Goal: Task Accomplishment & Management: Use online tool/utility

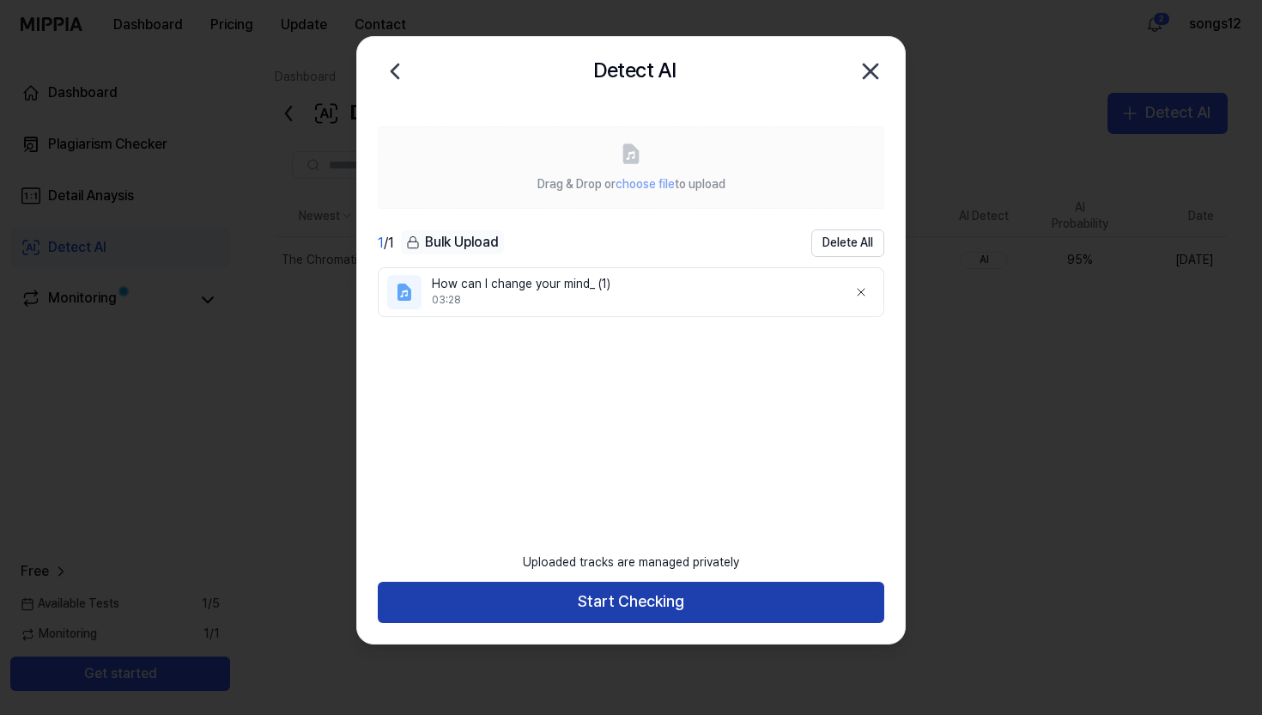
click at [620, 599] on button "Start Checking" at bounding box center [631, 601] width 507 height 41
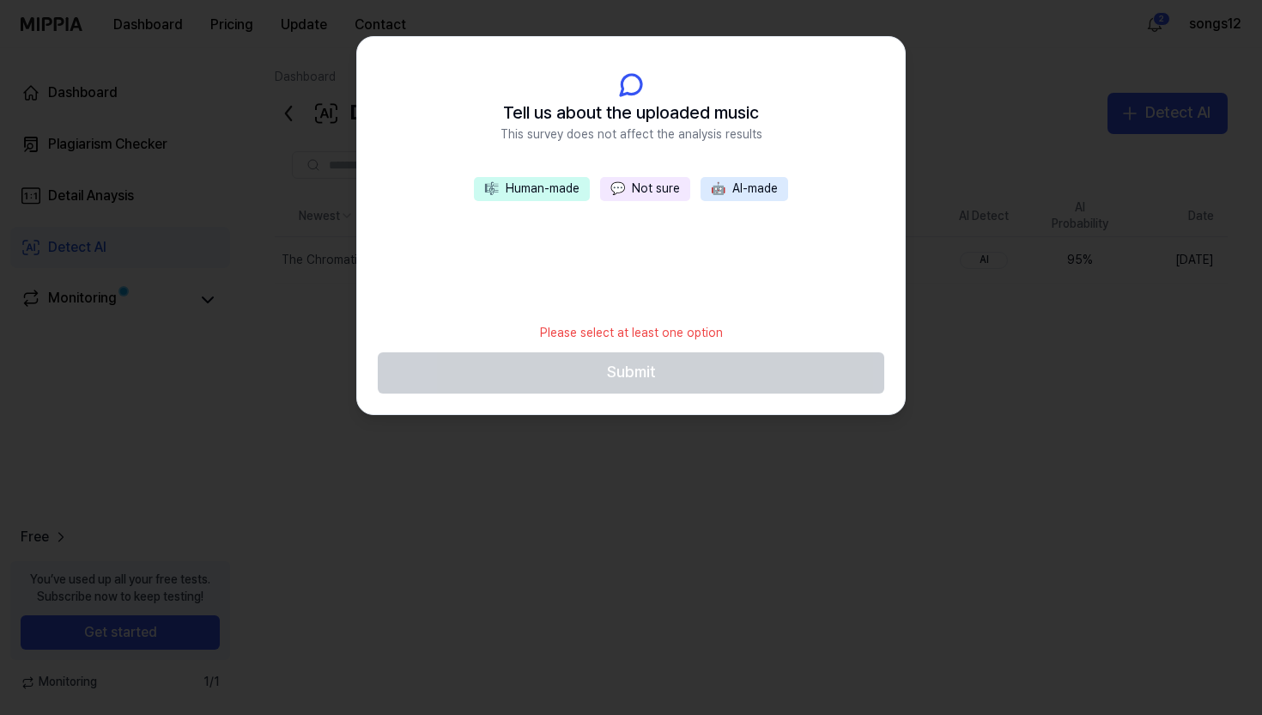
click at [731, 190] on button "🤖 AI-made" at bounding box center [745, 189] width 88 height 24
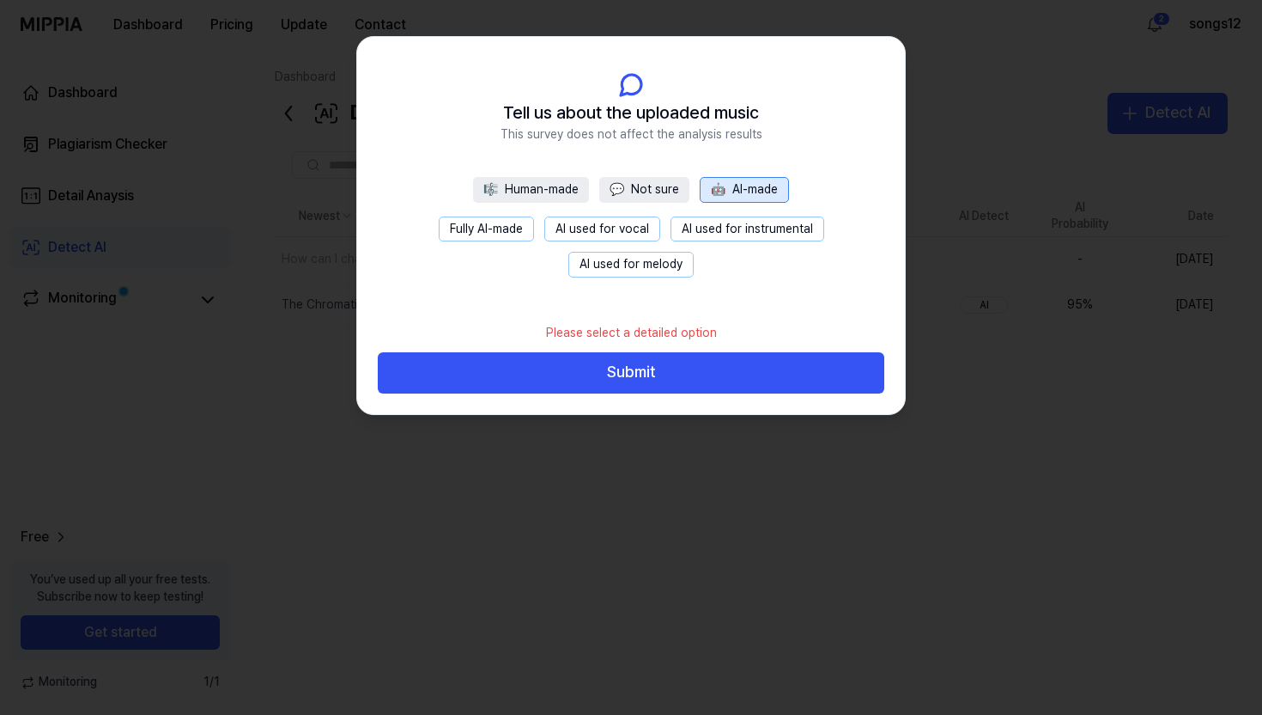
click at [527, 231] on button "Fully AI-made" at bounding box center [486, 229] width 95 height 26
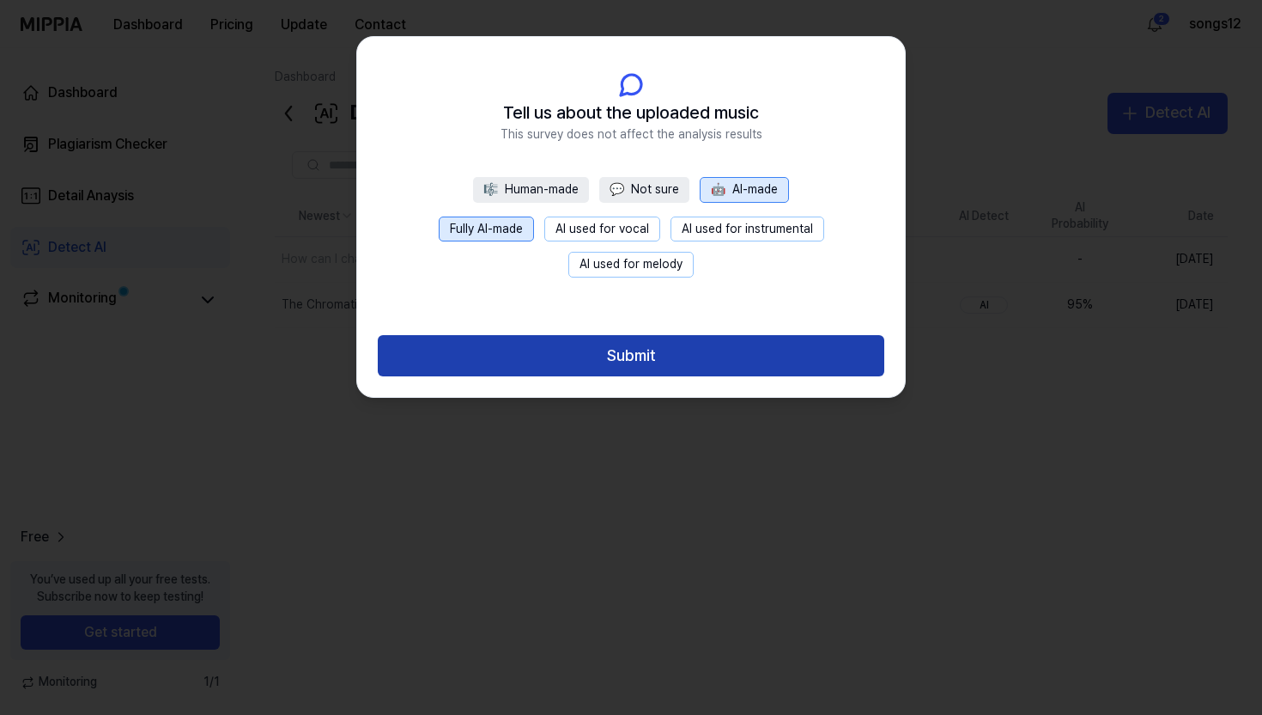
click at [656, 359] on button "Submit" at bounding box center [631, 355] width 507 height 41
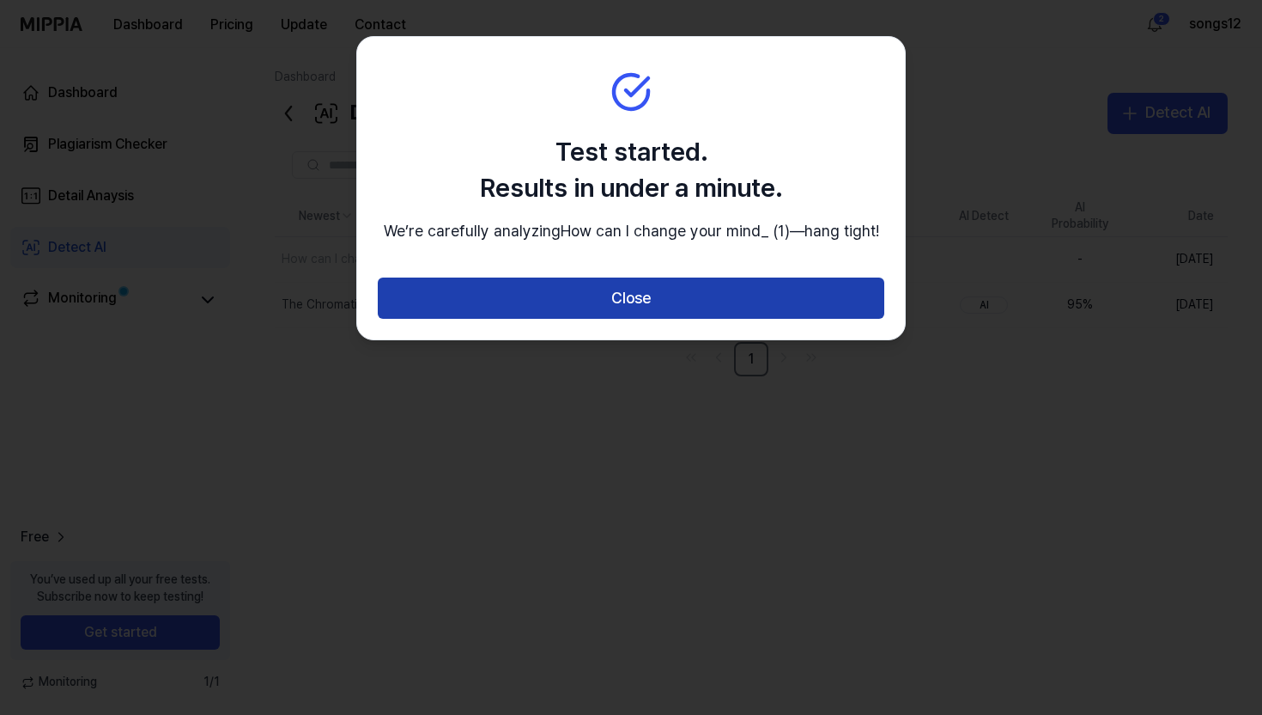
click at [656, 319] on button "Close" at bounding box center [631, 297] width 507 height 41
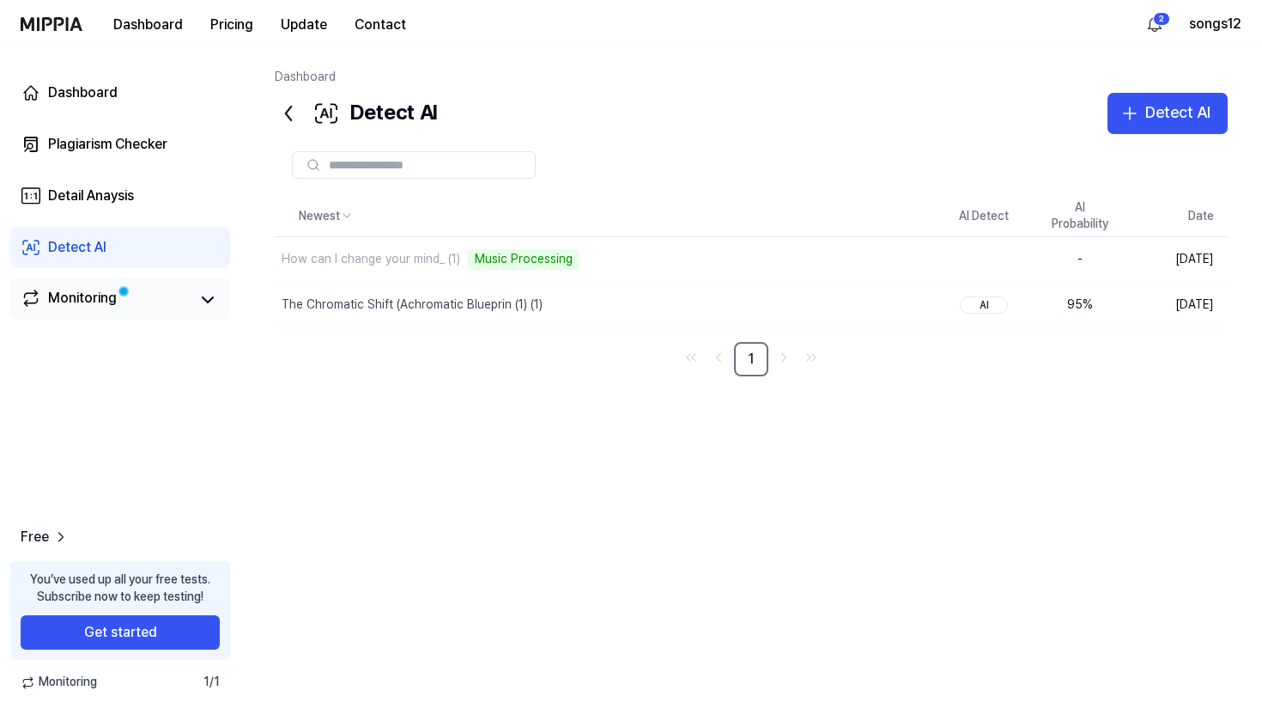
click at [64, 297] on div "Monitoring" at bounding box center [82, 300] width 69 height 24
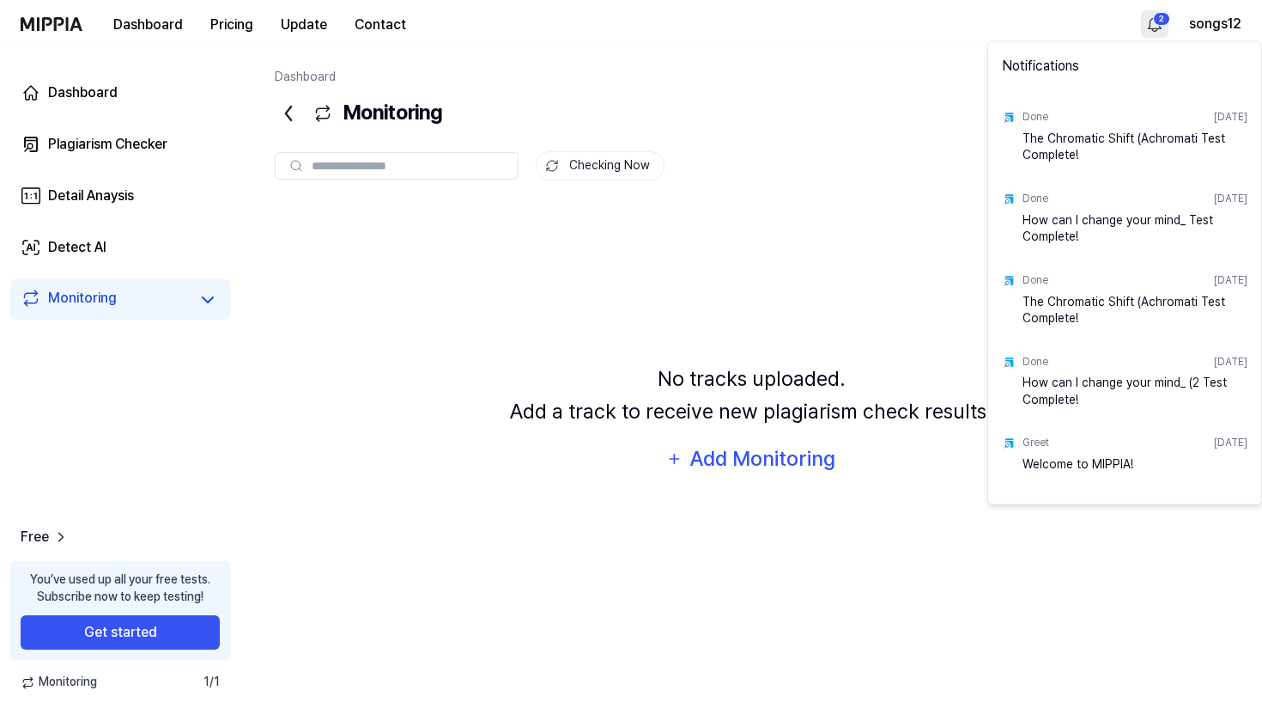
click at [1144, 18] on html "Dashboard Pricing Update Contact 2 songs12 Dashboard Plagiarism Checker Detail …" at bounding box center [631, 357] width 1262 height 715
click at [1074, 316] on div "How can I change your mind_ Test Complete!" at bounding box center [1135, 310] width 225 height 34
click at [1014, 277] on img at bounding box center [1009, 280] width 14 height 14
click at [1033, 298] on div "How can I change your mind_ Test Complete!" at bounding box center [1135, 310] width 225 height 34
click at [1093, 119] on div "Done [DATE]" at bounding box center [1135, 117] width 225 height 27
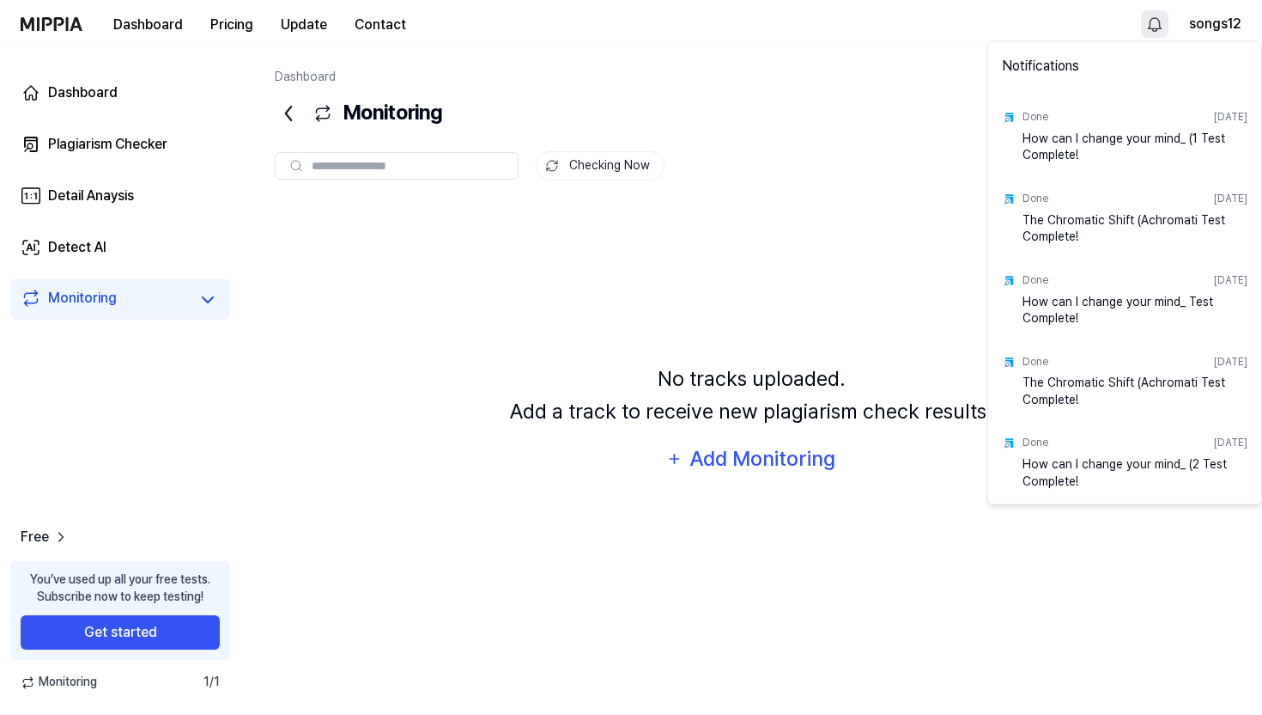
click at [1037, 153] on div "How can I change your mind_ (1 Test Complete!" at bounding box center [1135, 147] width 225 height 34
click at [81, 283] on html "Dashboard Pricing Update Contact songs12 Dashboard Plagiarism Checker Detail An…" at bounding box center [631, 357] width 1262 height 715
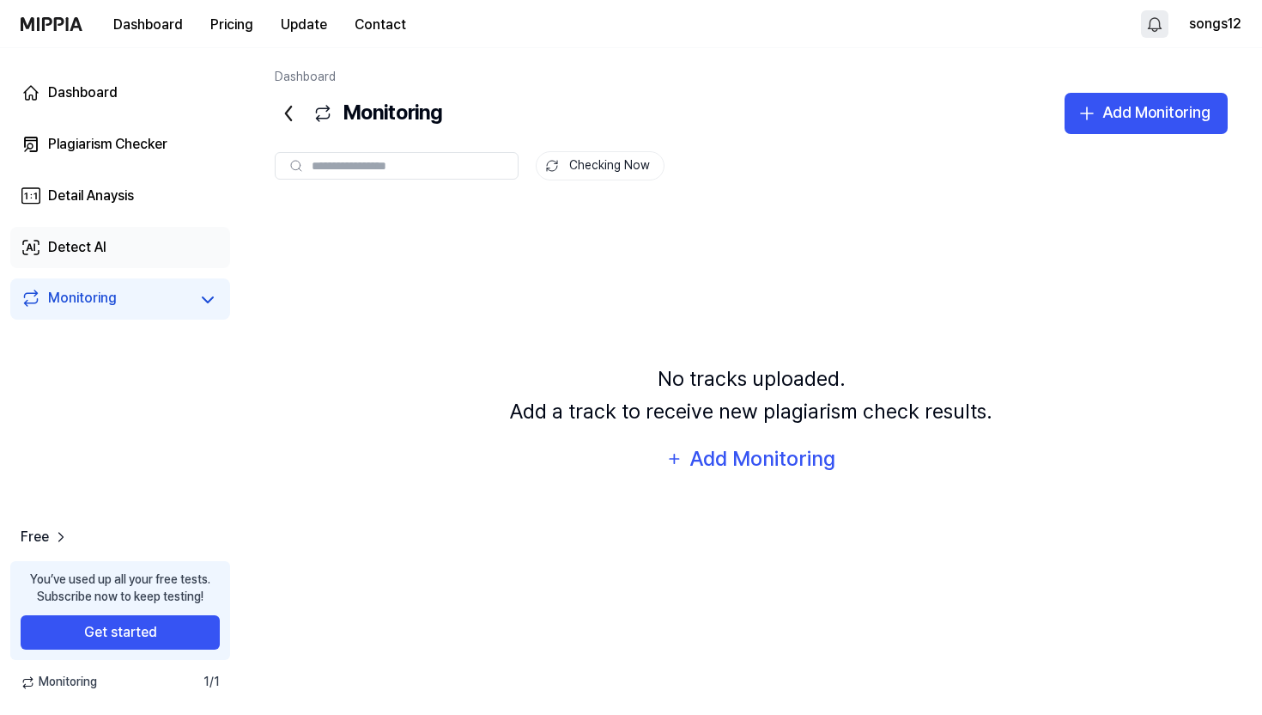
click at [97, 240] on div "Detect AI" at bounding box center [77, 247] width 58 height 21
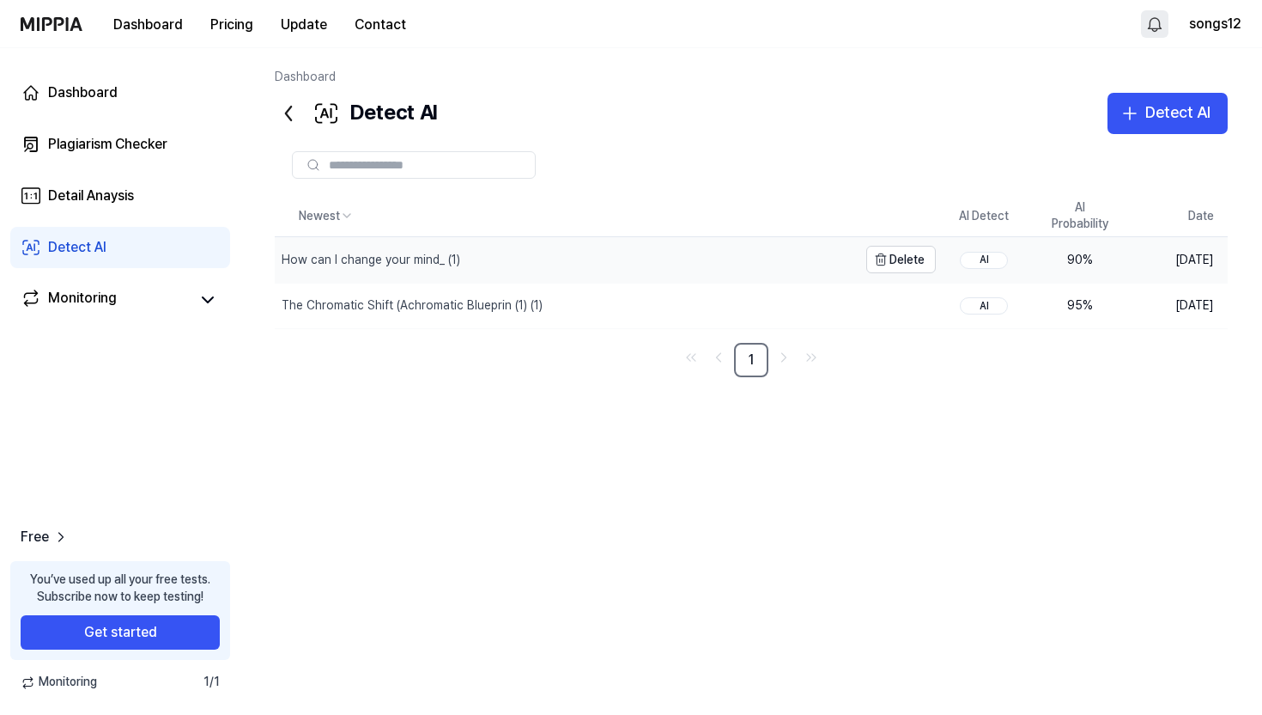
click at [325, 261] on div "How can I change your mind_ (1)" at bounding box center [371, 260] width 179 height 17
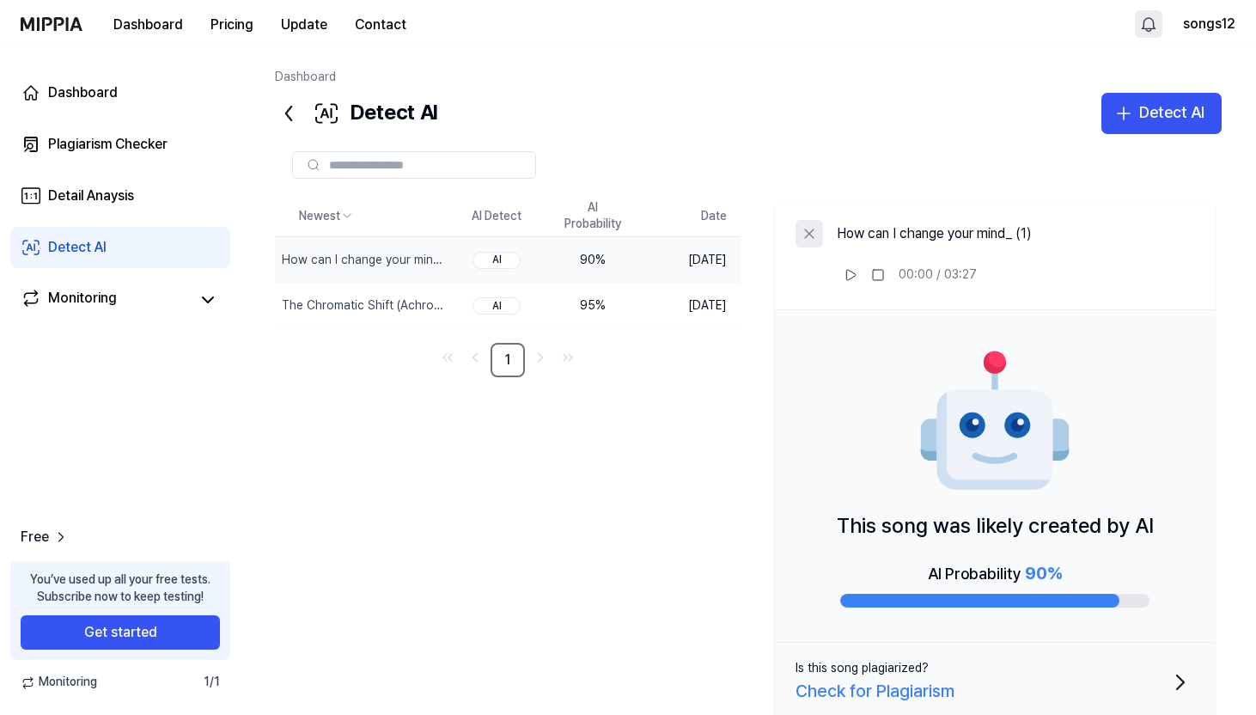
click at [808, 222] on button at bounding box center [808, 233] width 27 height 27
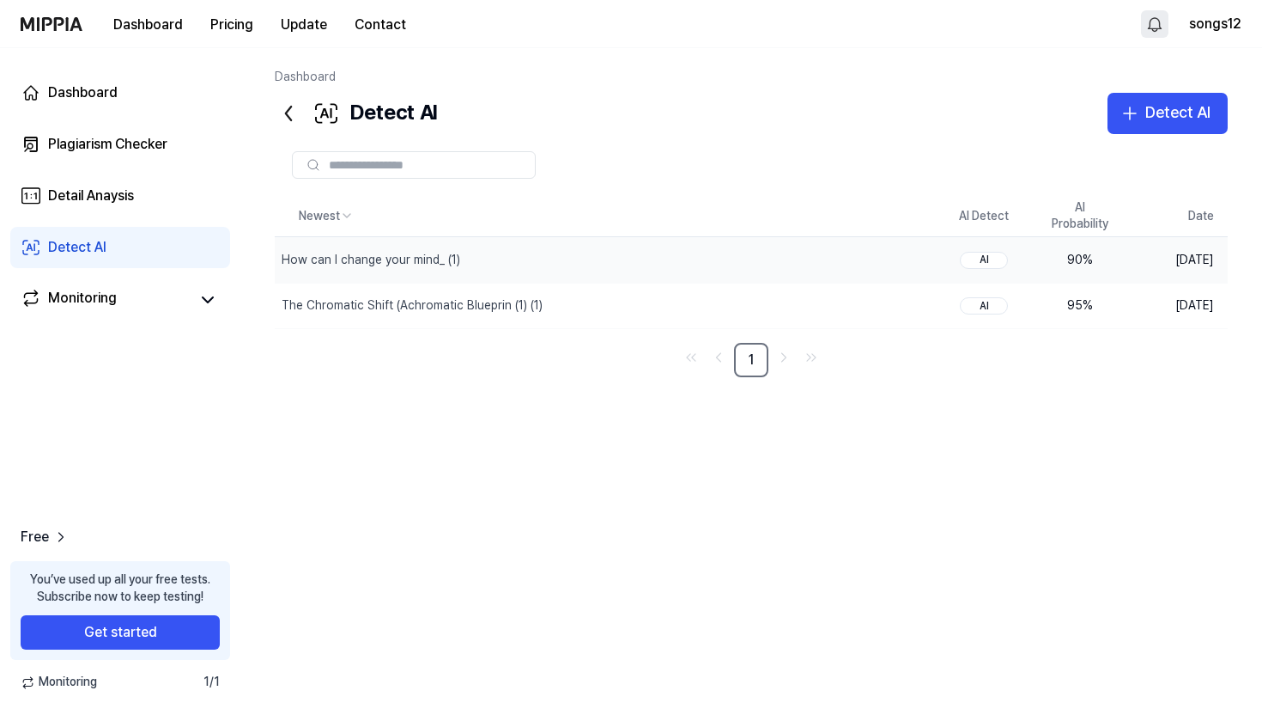
click at [998, 255] on div "AI" at bounding box center [984, 260] width 48 height 17
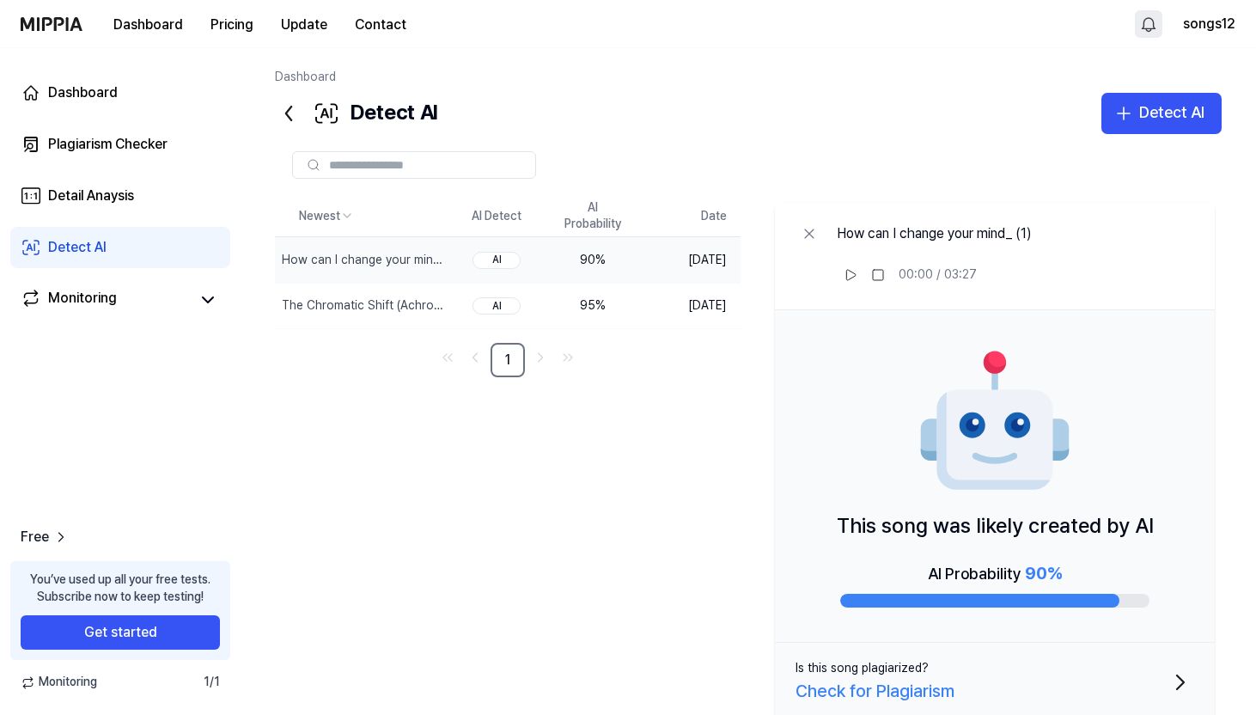
scroll to position [47, 0]
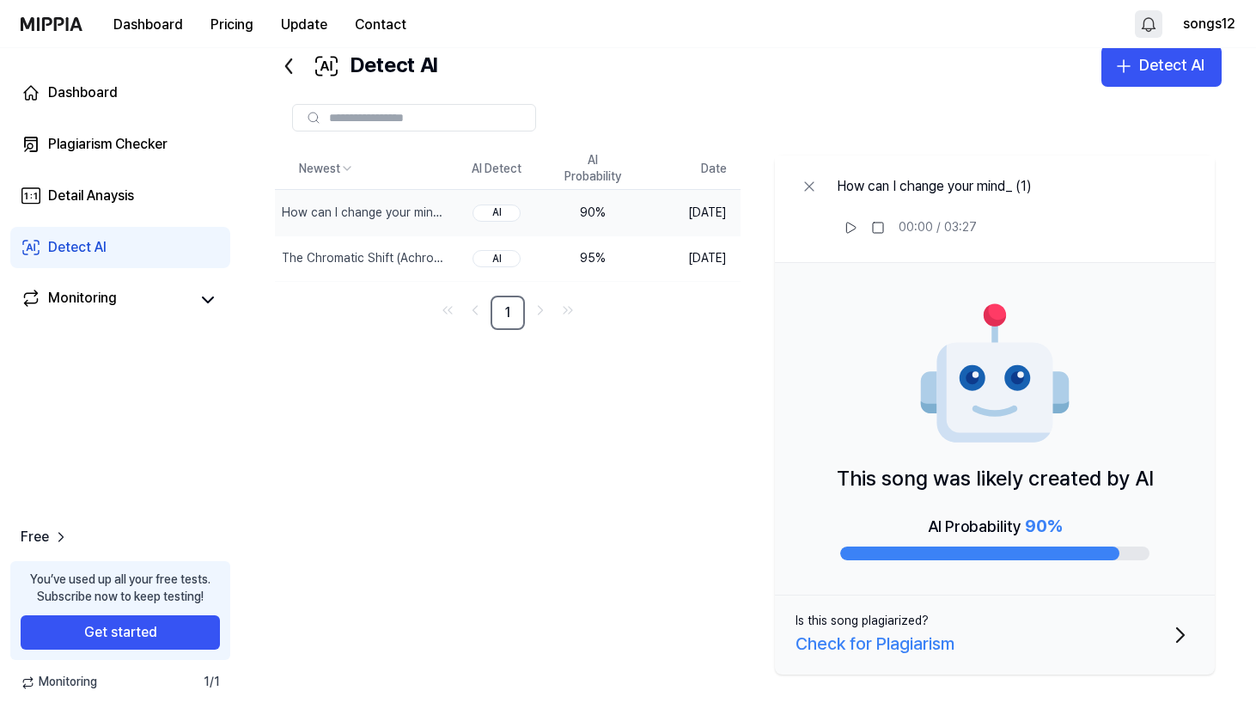
click at [1037, 543] on div "AI Probability 90 %" at bounding box center [994, 536] width 309 height 48
click at [350, 255] on div "The Chromatic Shift (Achromatic Blueprin (1) (1)" at bounding box center [324, 258] width 85 height 17
click at [115, 179] on link "Detail Anaysis" at bounding box center [120, 195] width 220 height 41
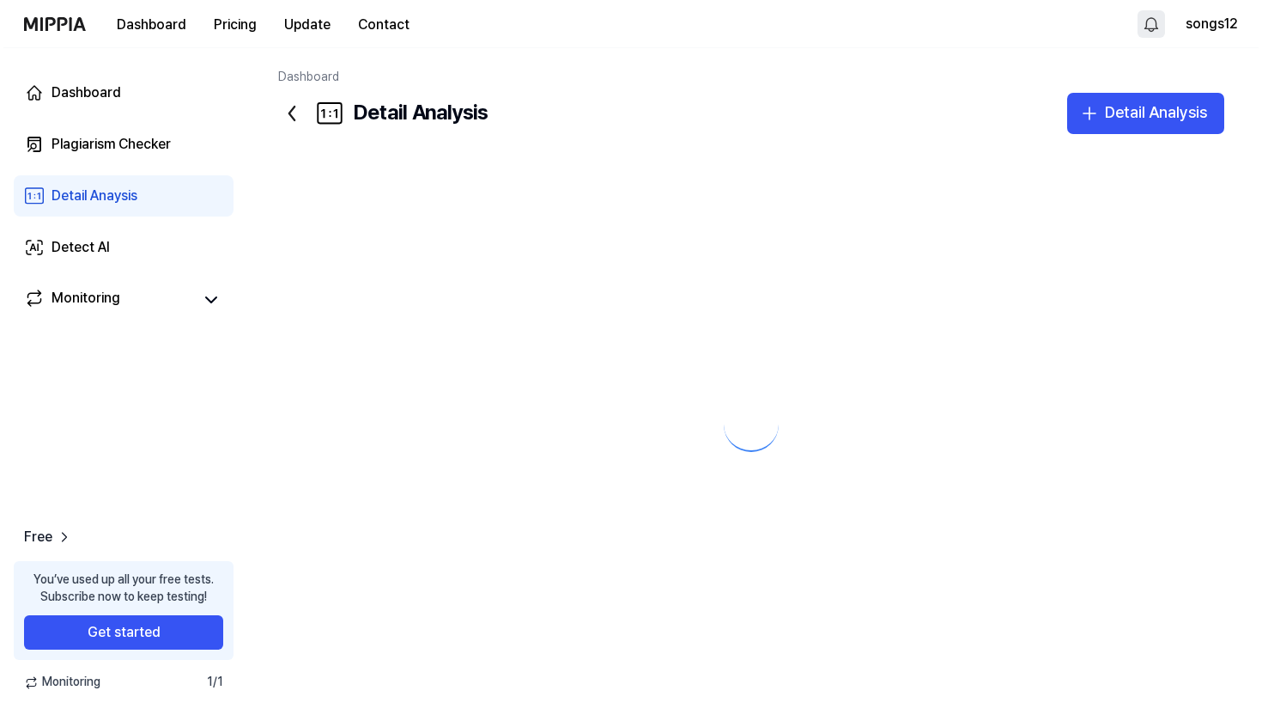
scroll to position [0, 0]
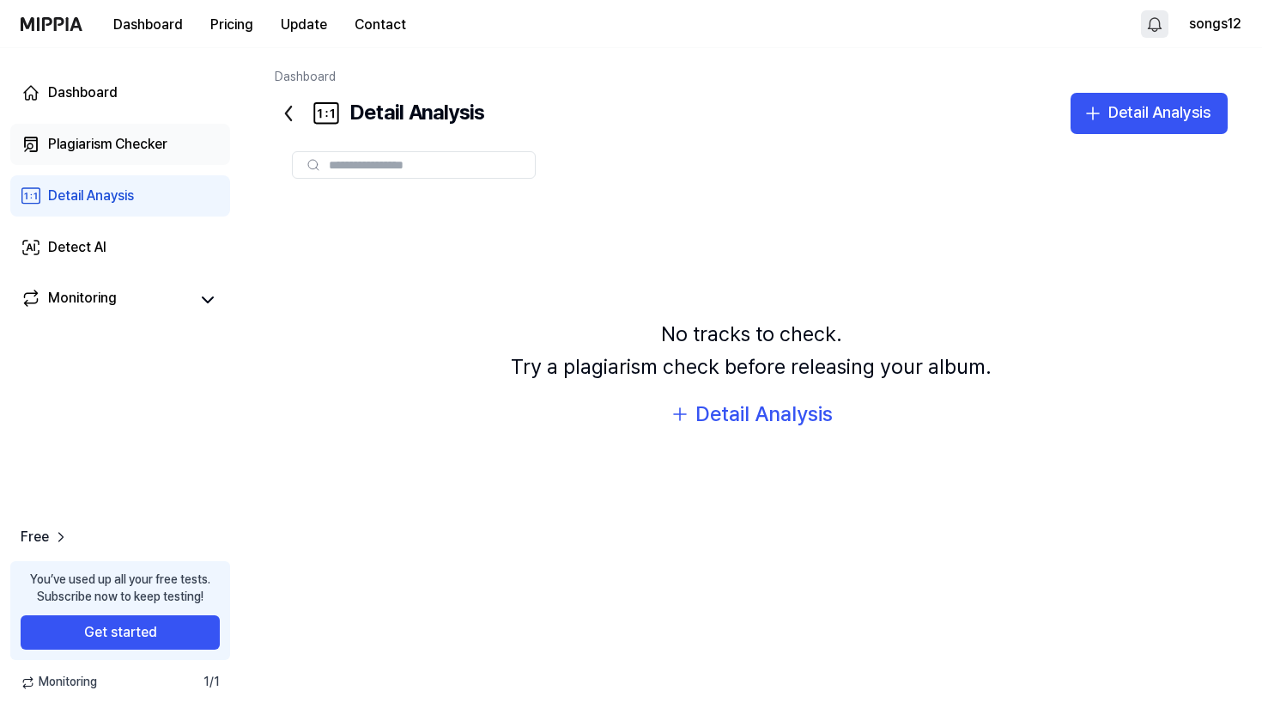
click at [141, 142] on div "Plagiarism Checker" at bounding box center [107, 144] width 119 height 21
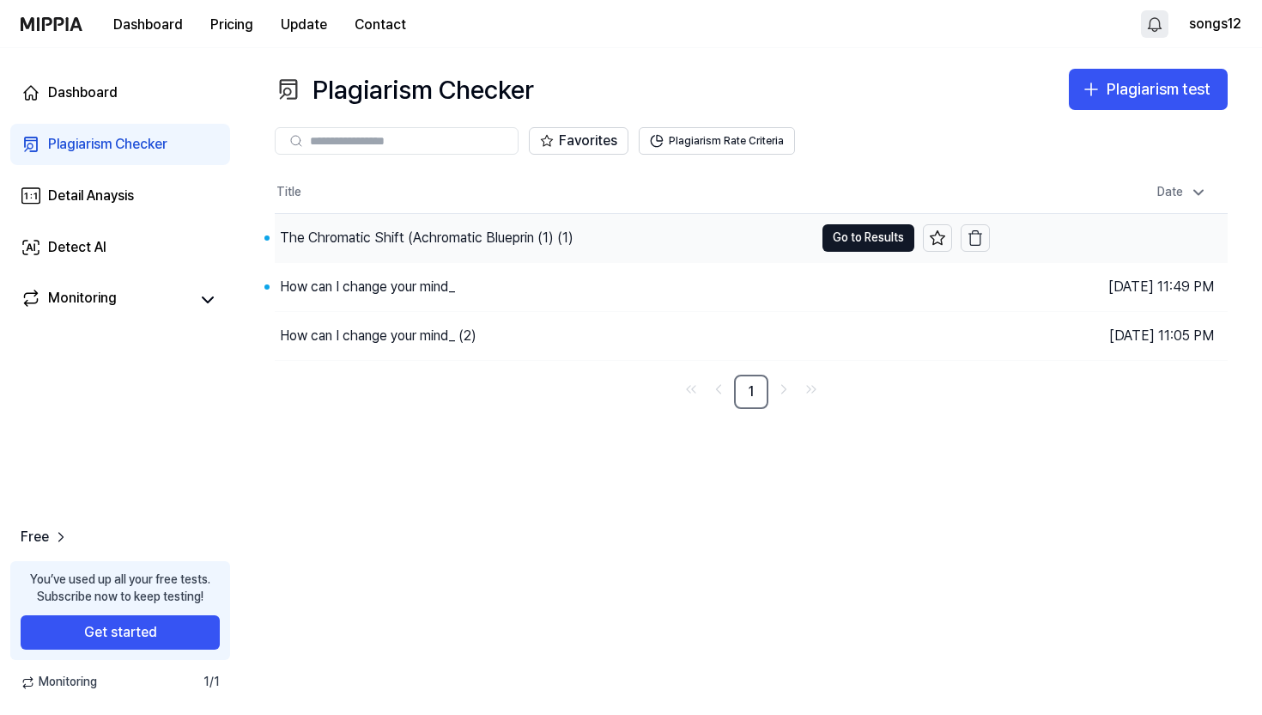
click at [465, 230] on div "The Chromatic Shift (Achromatic Blueprin (1) (1)" at bounding box center [427, 238] width 294 height 21
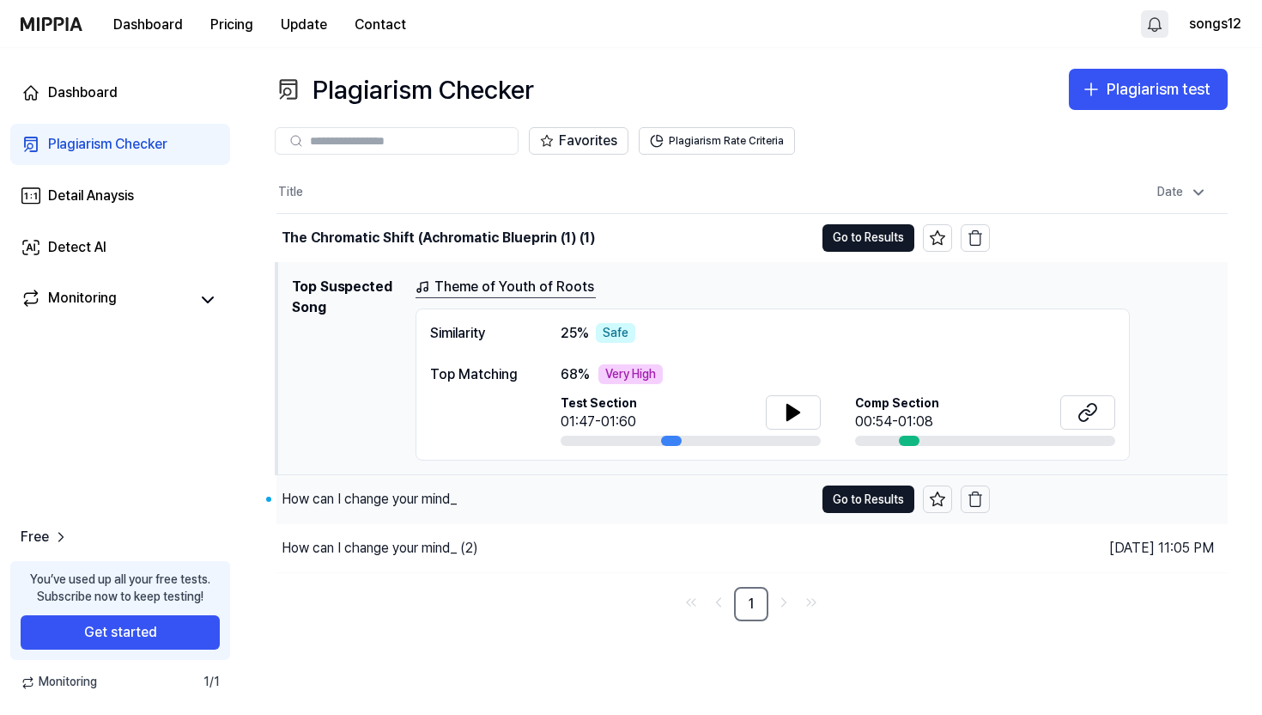
click at [590, 520] on div "How can I change your mind_" at bounding box center [546, 499] width 538 height 48
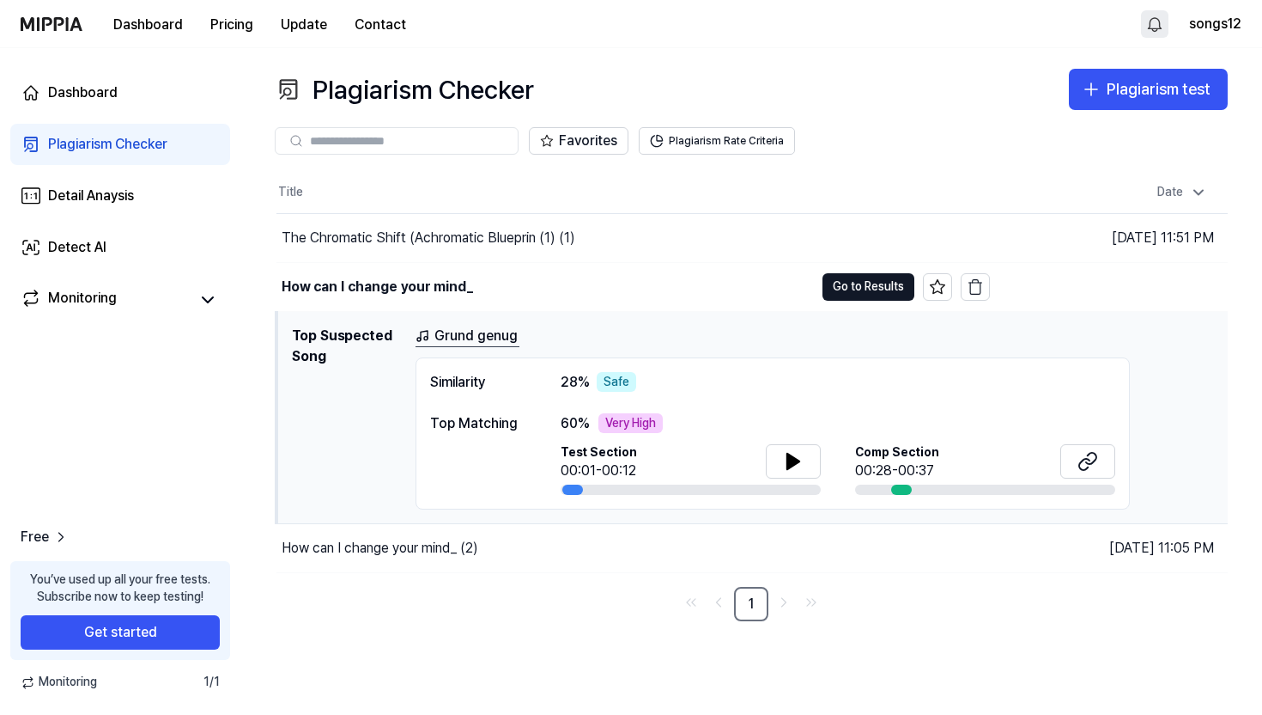
click at [571, 490] on div at bounding box center [573, 489] width 21 height 10
click at [786, 464] on icon at bounding box center [793, 461] width 21 height 21
click at [860, 288] on button "Go to Results" at bounding box center [869, 286] width 92 height 27
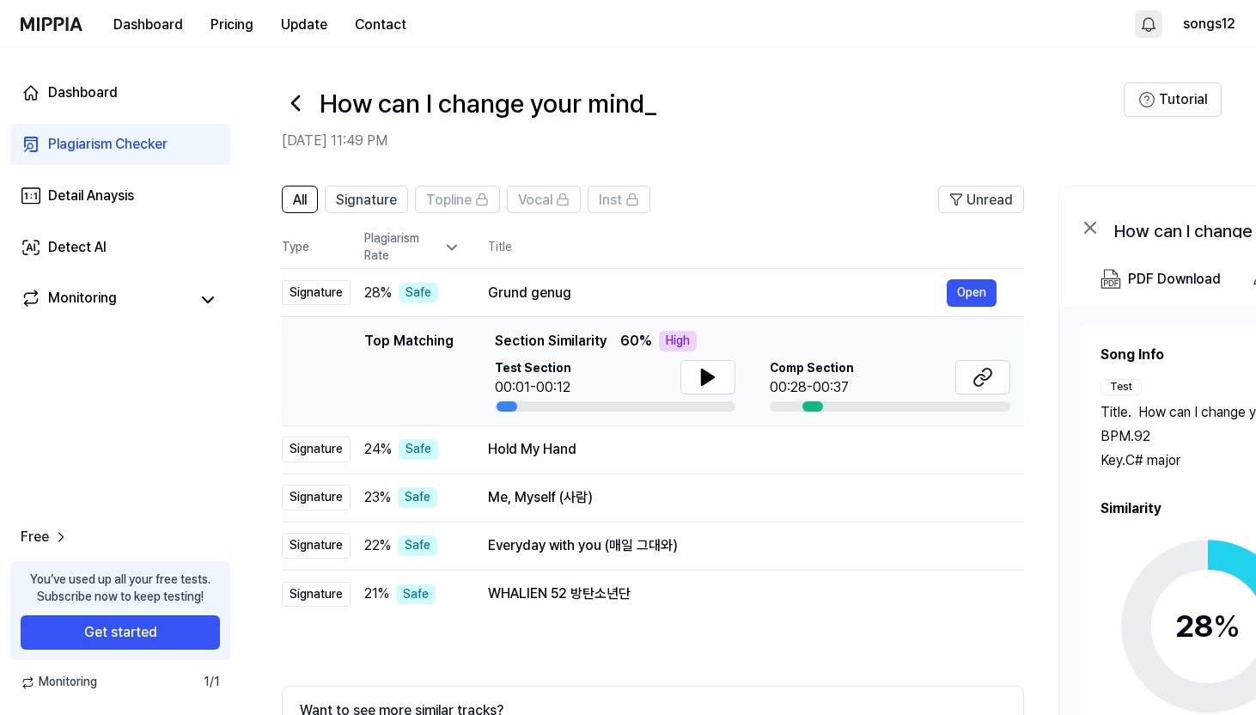
click at [301, 118] on div at bounding box center [295, 102] width 27 height 41
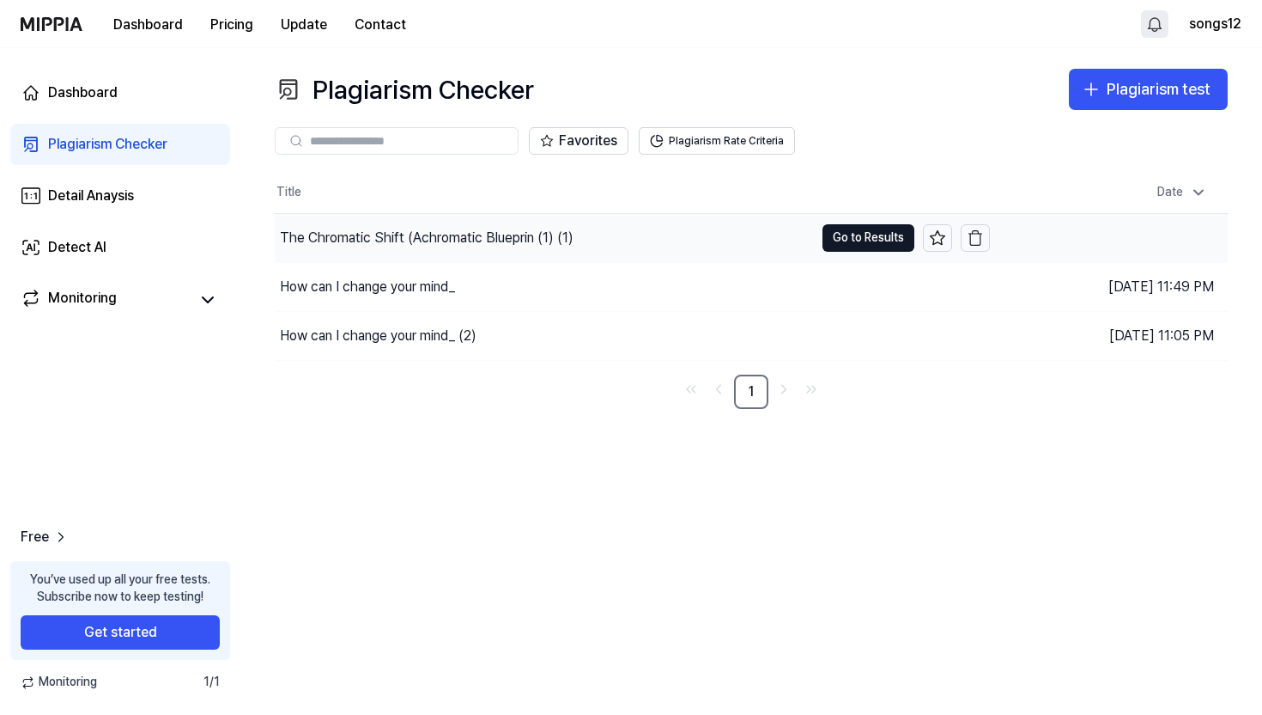
click at [846, 221] on td "The Chromatic Shift (Achromatic Blueprin (1) (1) Go to Results" at bounding box center [632, 238] width 715 height 48
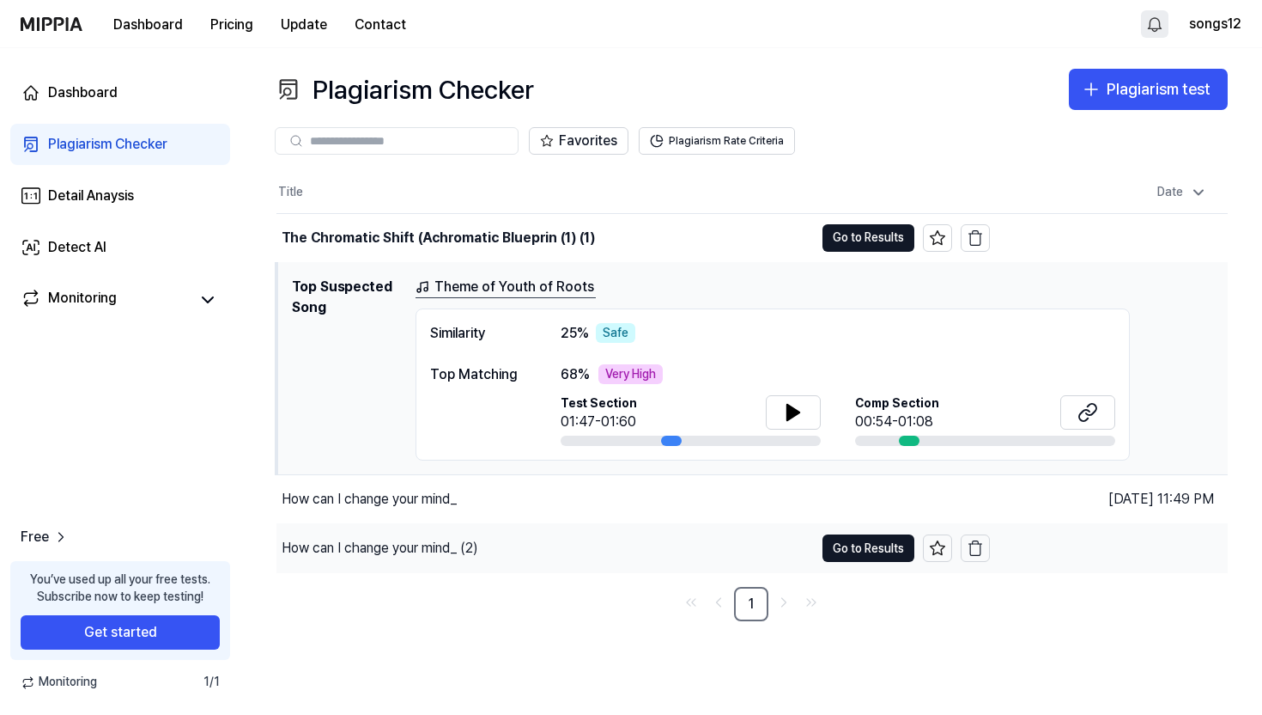
click at [717, 554] on div "How can I change your mind_ (2)" at bounding box center [546, 548] width 538 height 48
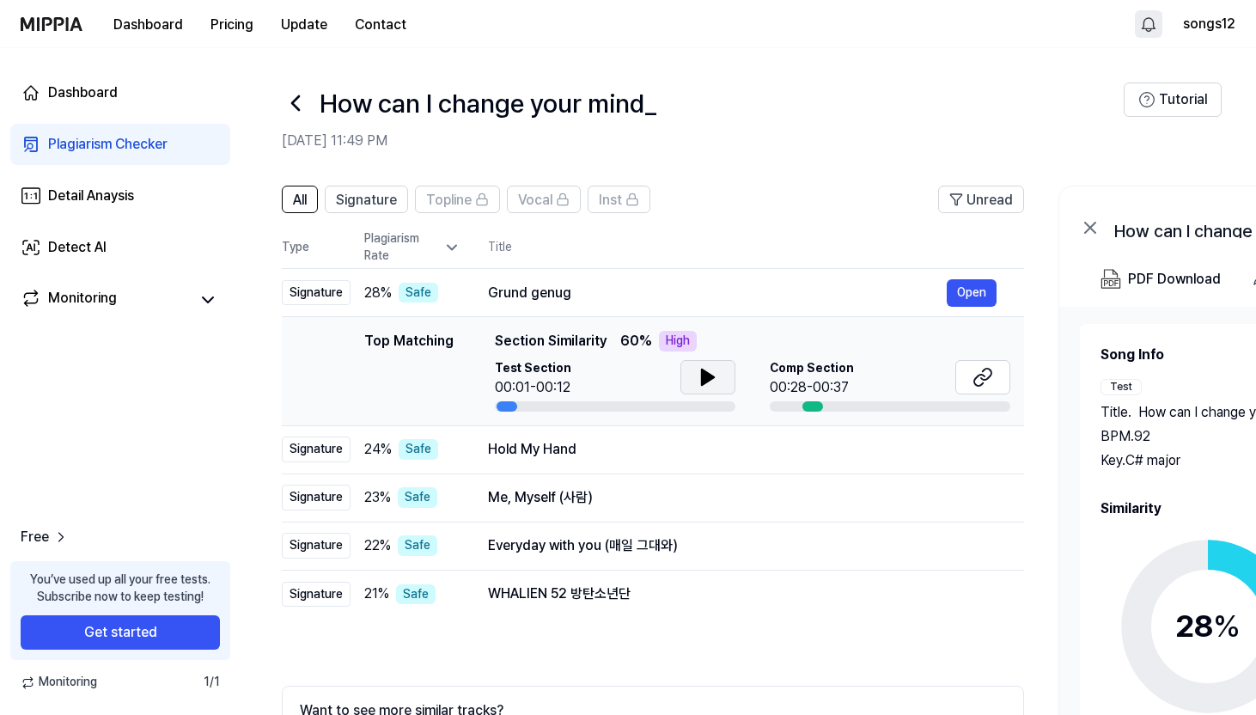
click at [709, 368] on icon at bounding box center [707, 377] width 21 height 21
click at [307, 126] on div "How can I change your mind_ [DATE] 11:49 PM" at bounding box center [703, 116] width 842 height 69
click at [303, 106] on icon at bounding box center [295, 102] width 27 height 27
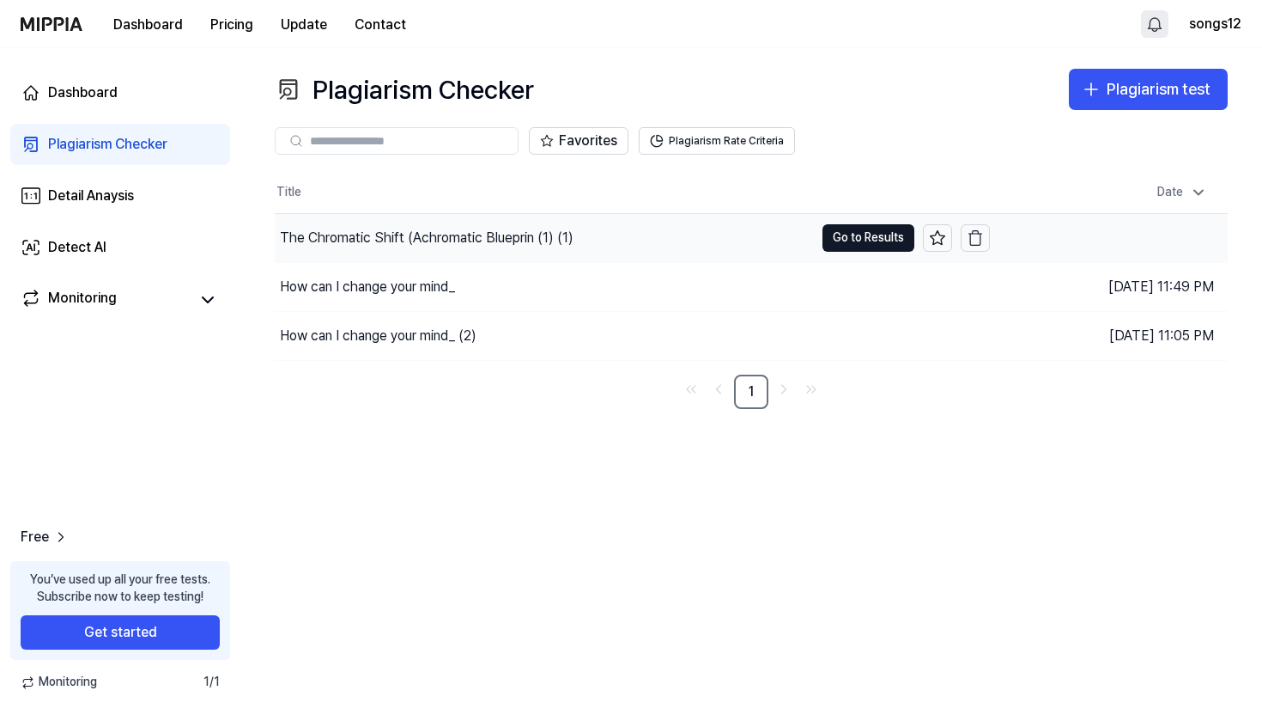
click at [441, 214] on div "The Chromatic Shift (Achromatic Blueprin (1) (1)" at bounding box center [544, 238] width 539 height 48
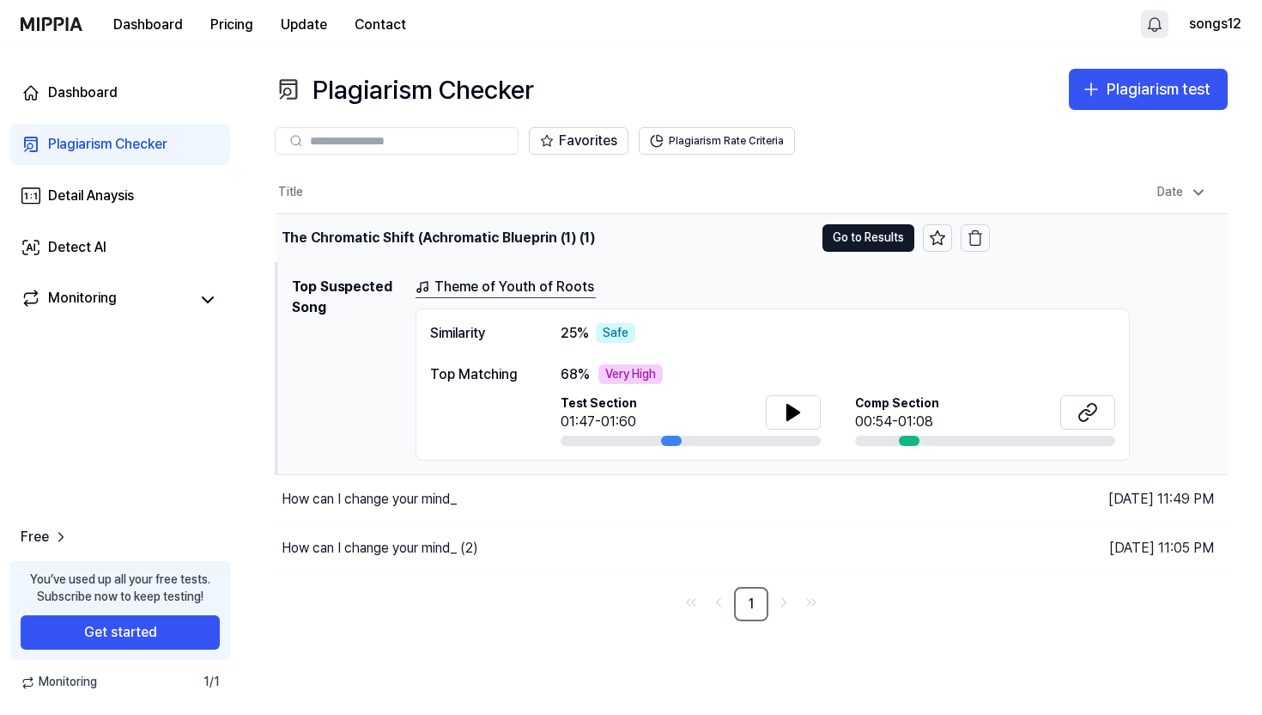
click at [453, 228] on div "The Chromatic Shift (Achromatic Blueprin (1) (1)" at bounding box center [438, 238] width 313 height 21
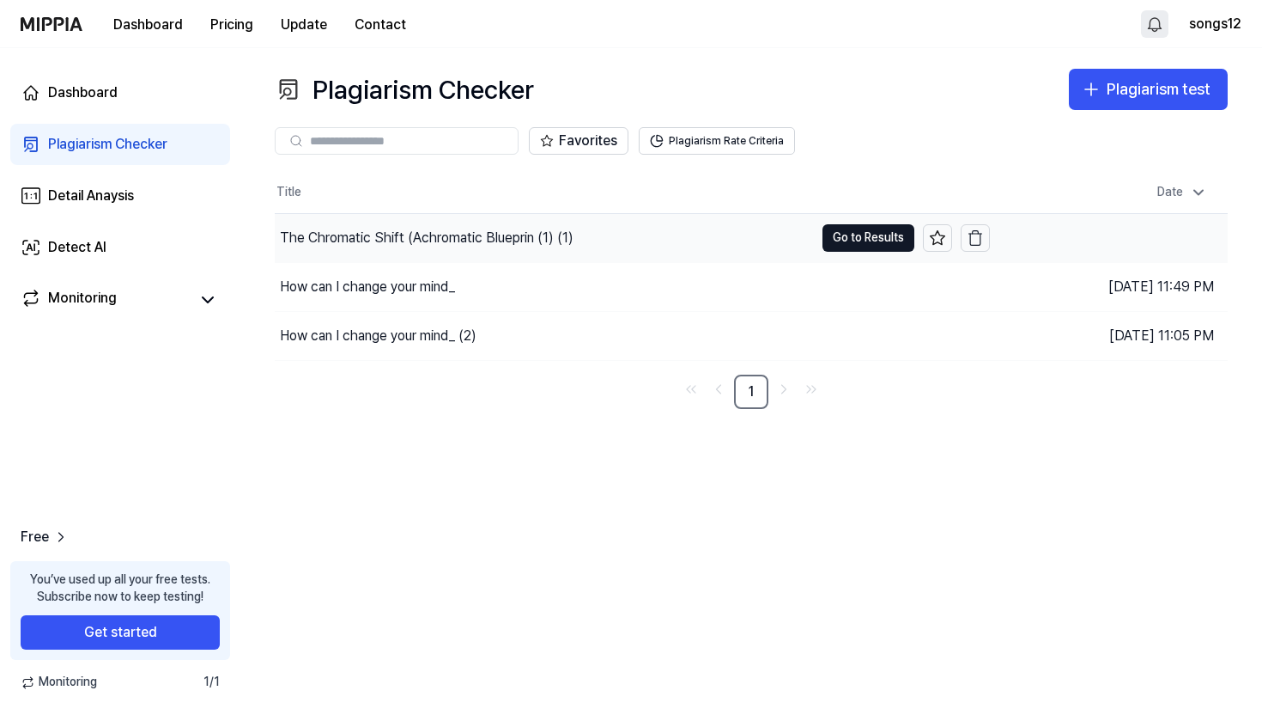
click at [455, 236] on div "The Chromatic Shift (Achromatic Blueprin (1) (1)" at bounding box center [427, 238] width 294 height 21
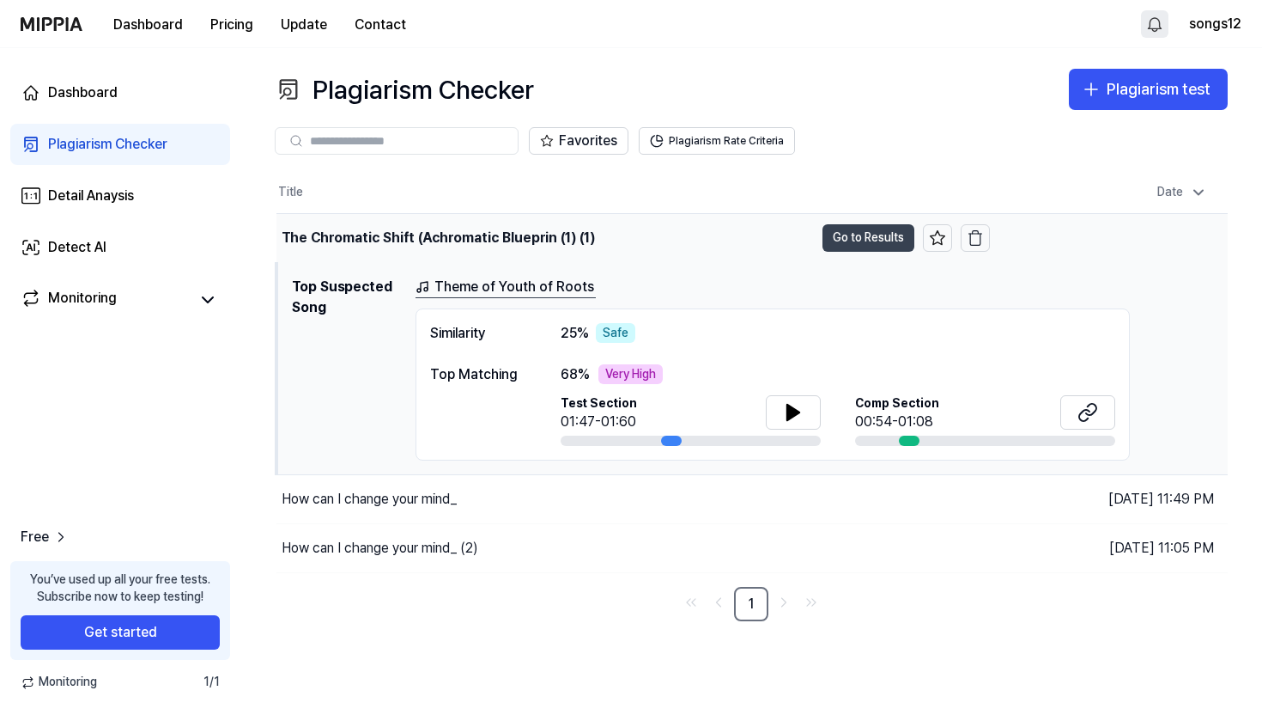
click at [876, 241] on button "Go to Results" at bounding box center [869, 237] width 92 height 27
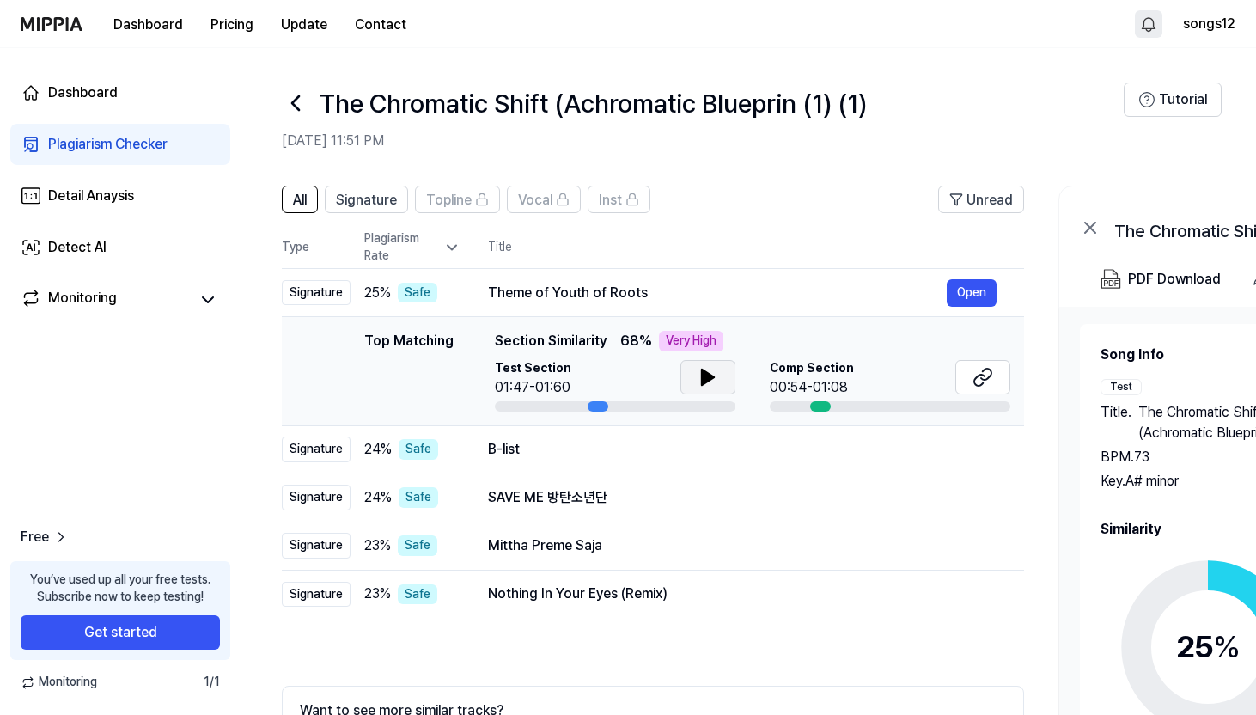
click at [706, 379] on icon at bounding box center [708, 376] width 12 height 15
click at [711, 369] on icon at bounding box center [707, 377] width 21 height 21
click at [972, 286] on button "Open" at bounding box center [971, 292] width 50 height 27
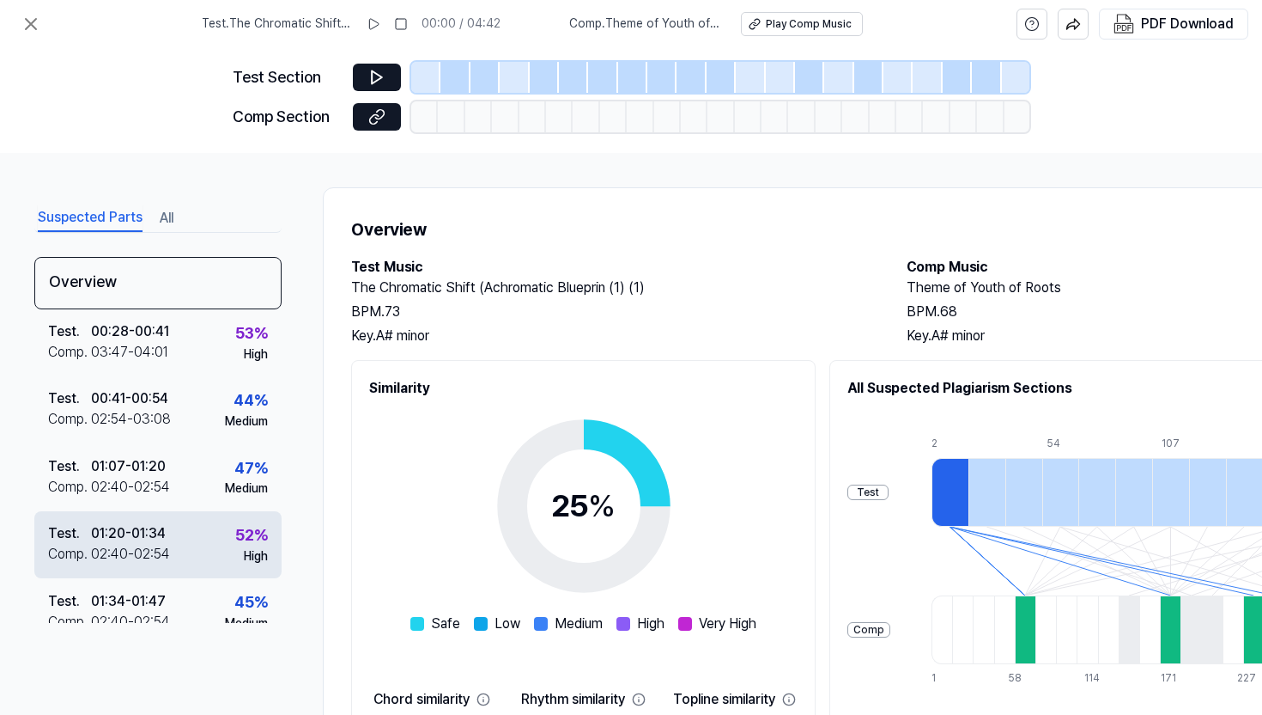
click at [149, 546] on div "02:40 - 02:54" at bounding box center [130, 554] width 79 height 21
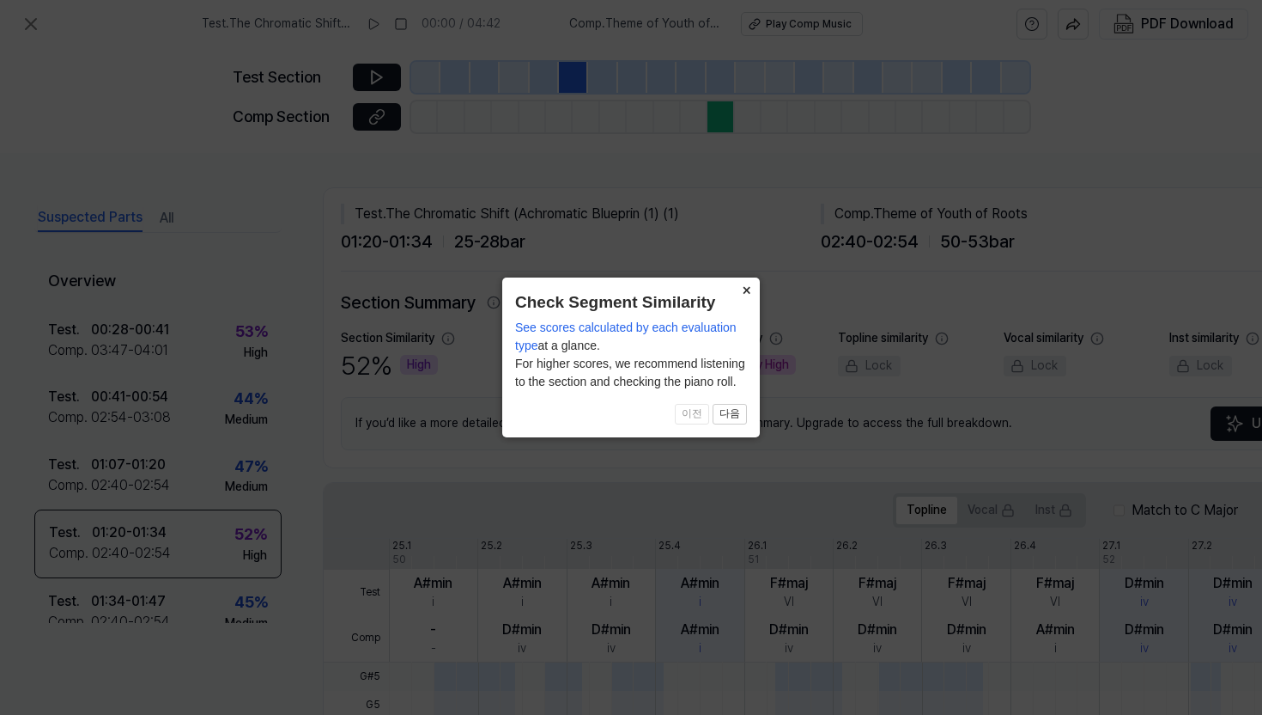
click at [743, 292] on button "×" at bounding box center [746, 289] width 27 height 24
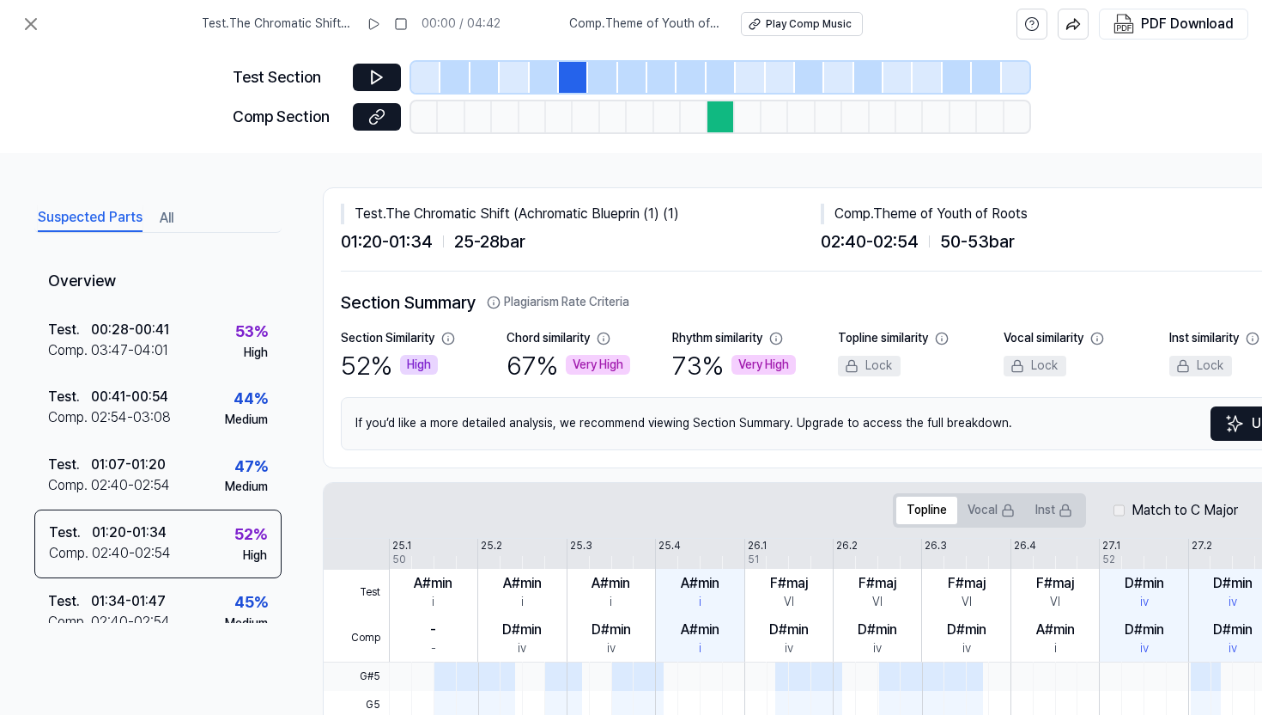
click at [771, 338] on div "Rhythm similarity" at bounding box center [727, 338] width 111 height 17
click at [781, 340] on icon at bounding box center [777, 339] width 14 height 14
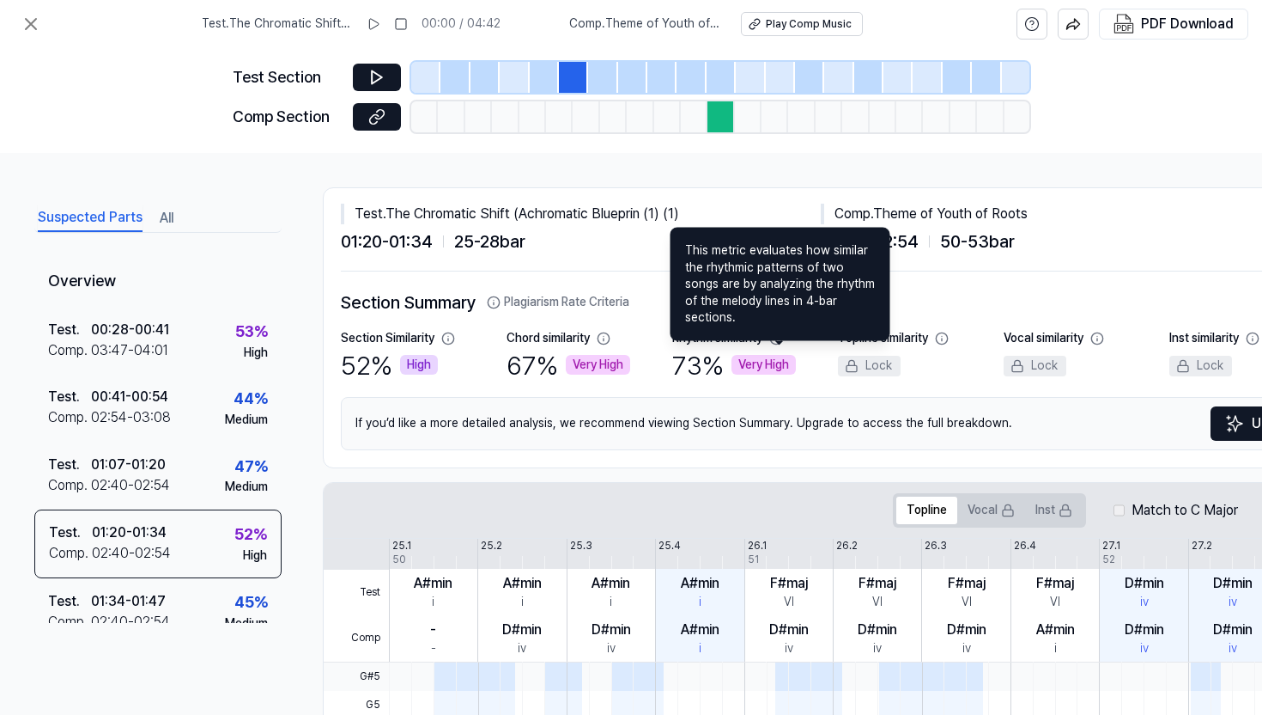
click at [733, 385] on div "Section Summary Plagiarism Rate Criteria Section Similarity 52 % High Chord sim…" at bounding box center [838, 369] width 995 height 161
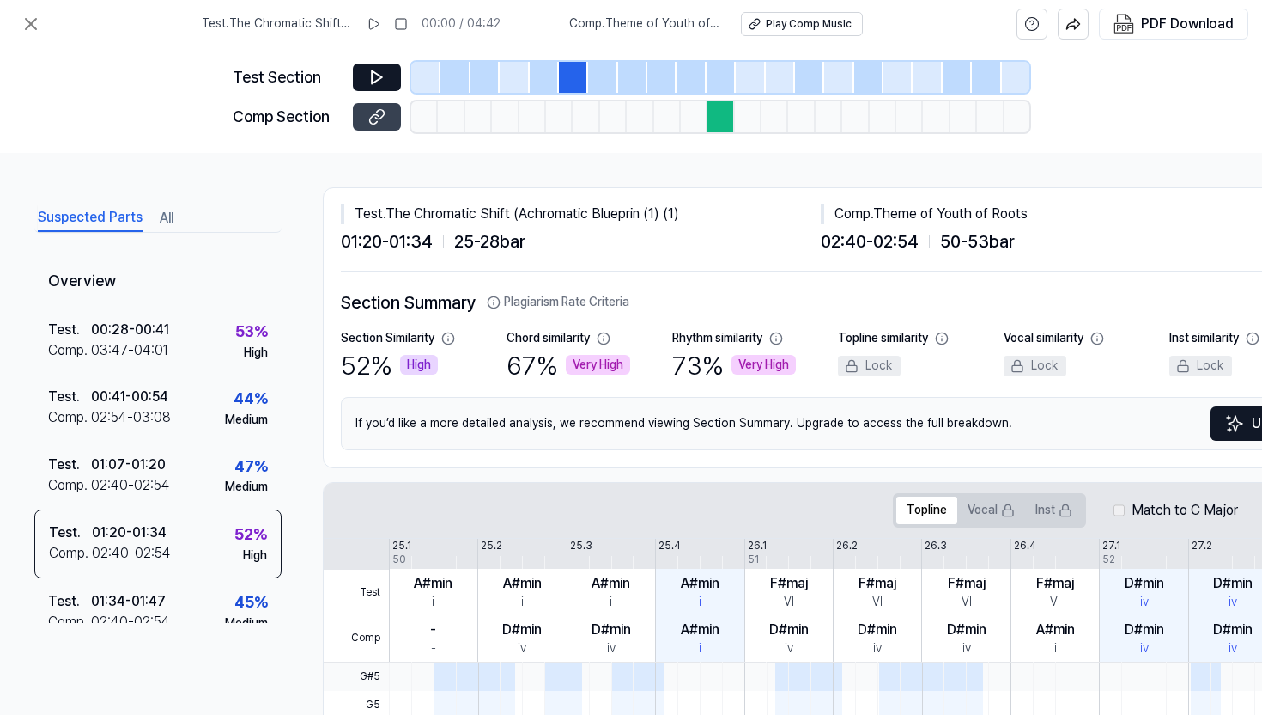
click at [378, 116] on icon at bounding box center [374, 118] width 9 height 9
click at [578, 369] on div "Very High" at bounding box center [598, 365] width 64 height 21
click at [729, 347] on div "73 % Very High" at bounding box center [734, 365] width 124 height 36
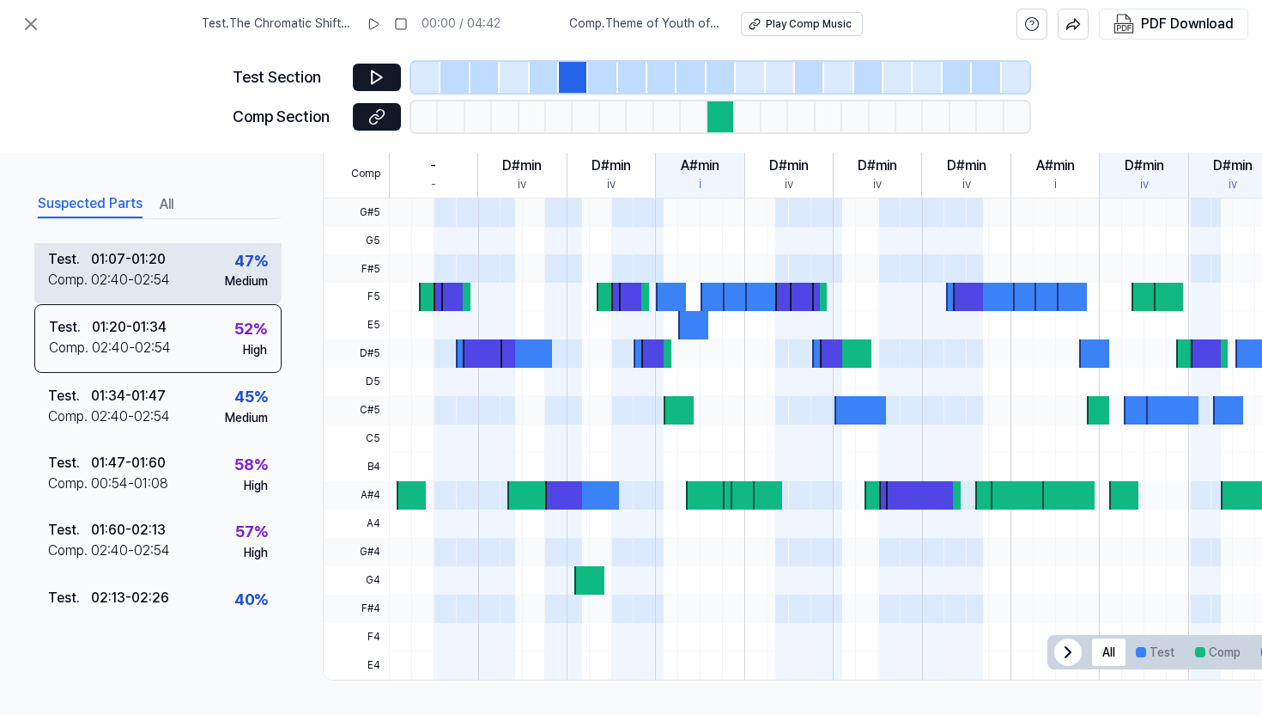
scroll to position [198, 0]
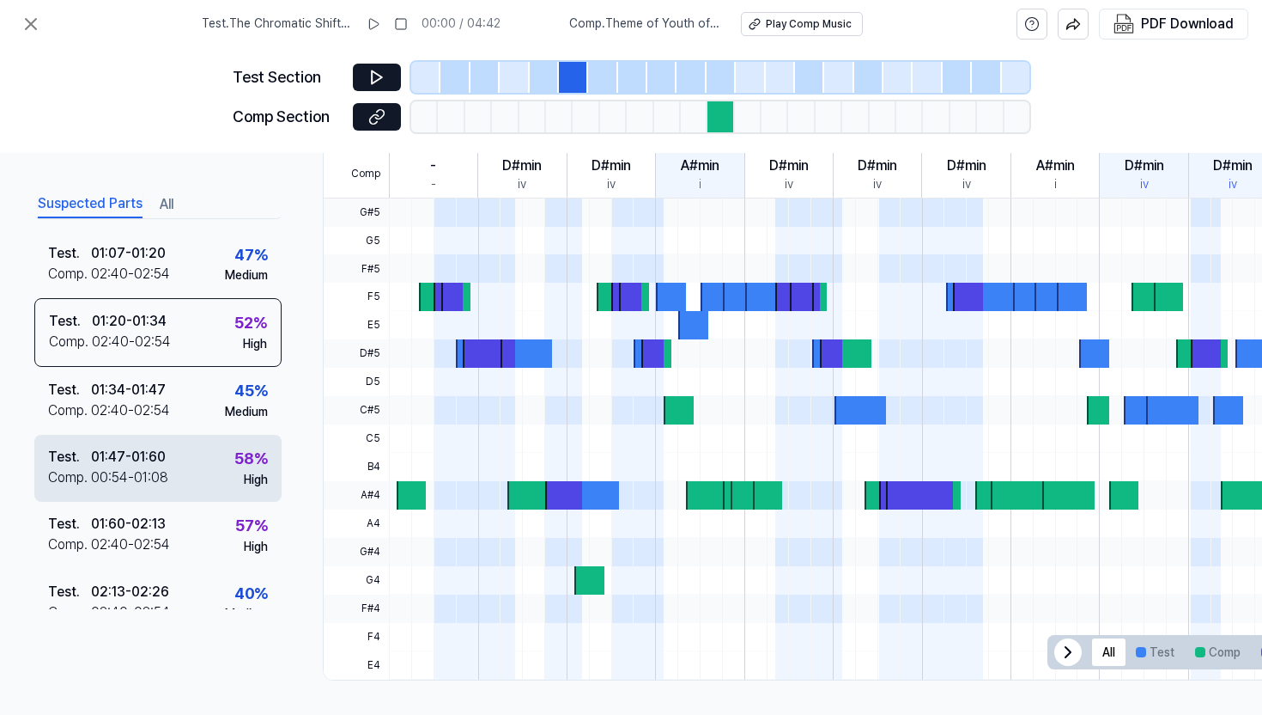
click at [194, 455] on div "Test . 01:47 - 01:60 Comp . 00:54 - 01:08 58 % High" at bounding box center [157, 467] width 247 height 67
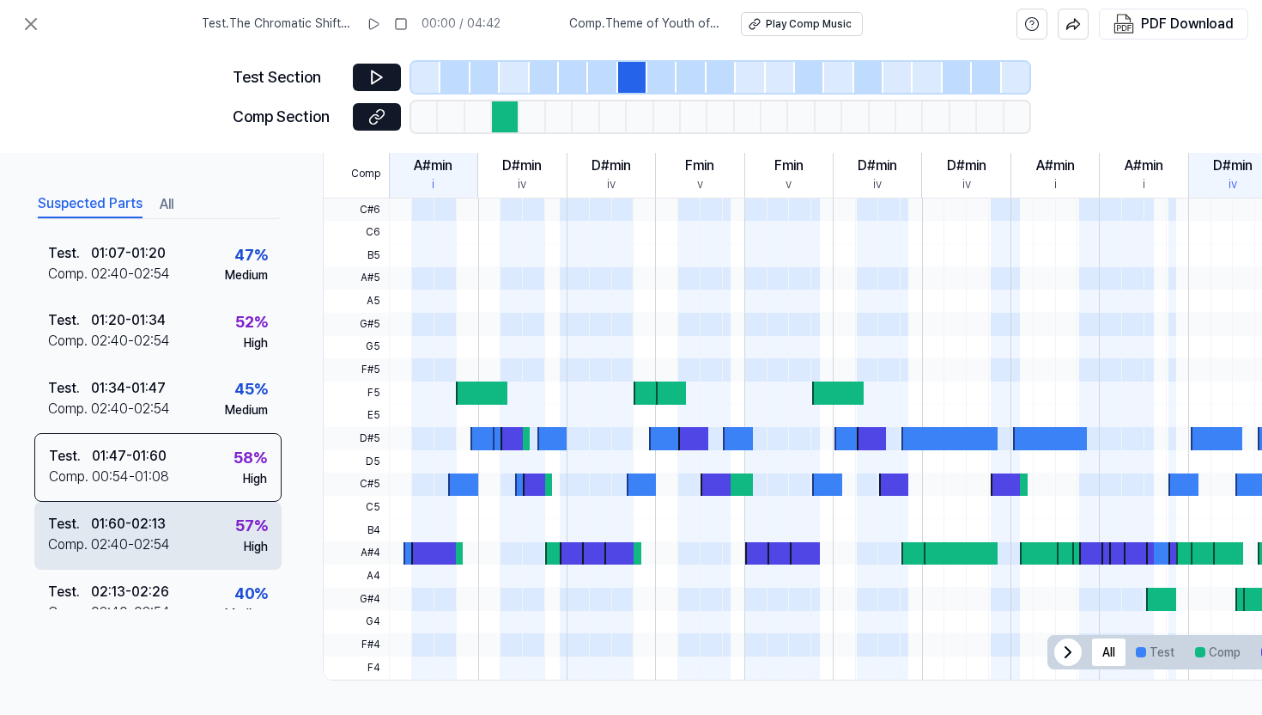
click at [186, 504] on div "Test . 01:60 - 02:13 Comp . 02:40 - 02:54 57 % High" at bounding box center [157, 535] width 247 height 67
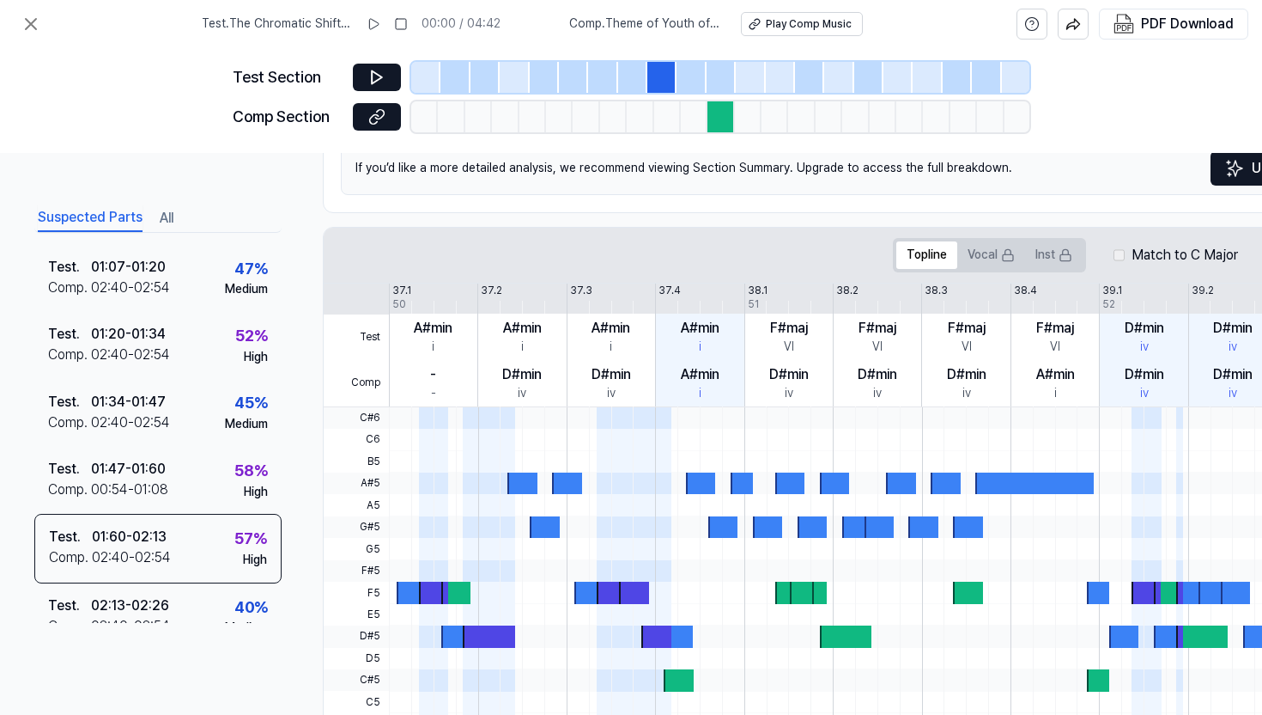
scroll to position [0, 0]
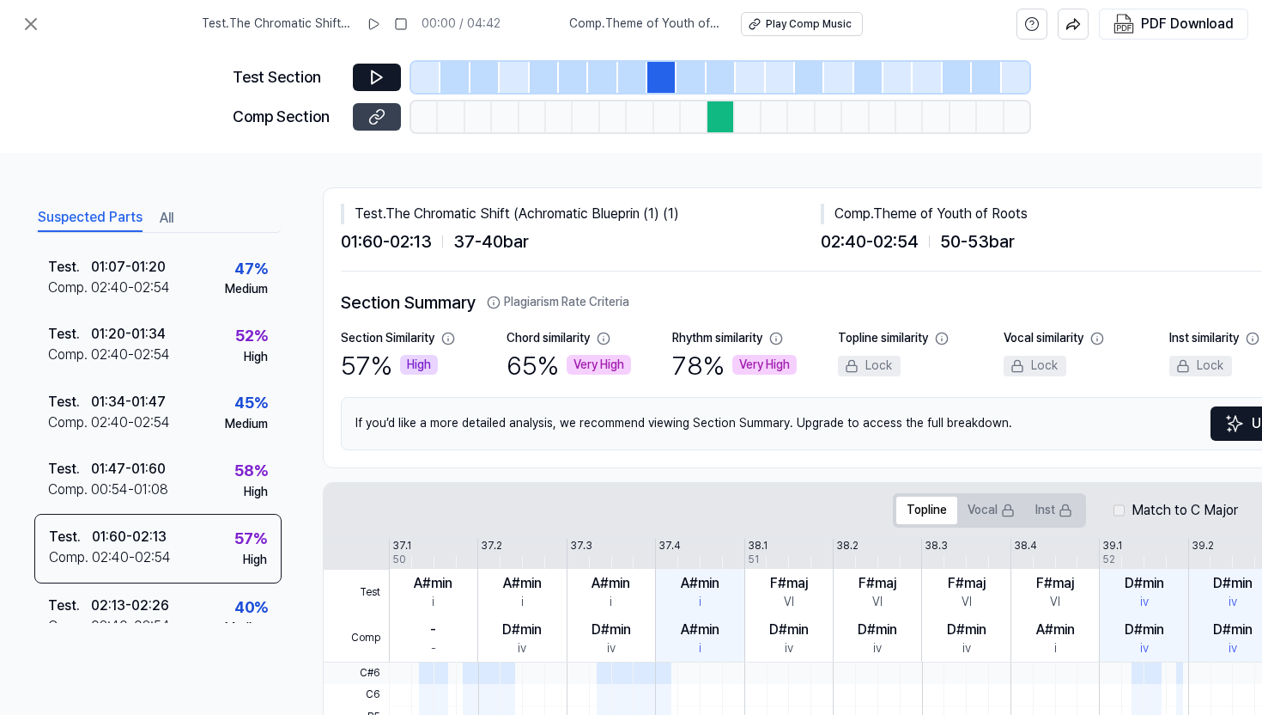
click at [365, 106] on button at bounding box center [377, 116] width 48 height 27
